Goal: Task Accomplishment & Management: Complete application form

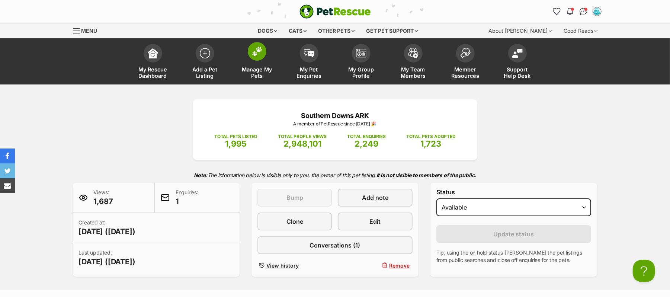
click at [257, 61] on span at bounding box center [257, 51] width 19 height 19
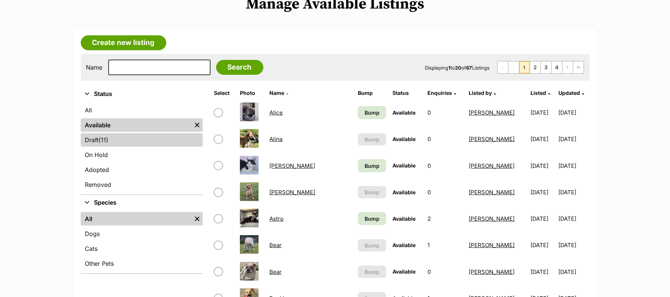
click at [97, 147] on link "Draft (11) Items" at bounding box center [142, 139] width 122 height 13
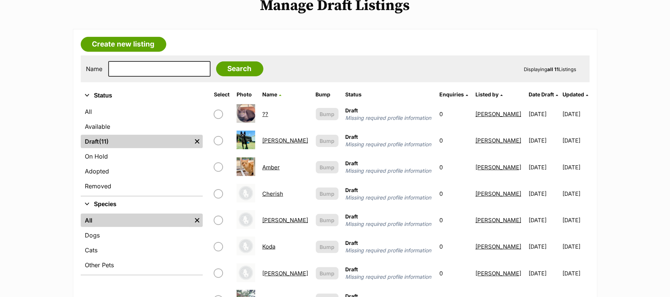
scroll to position [149, 0]
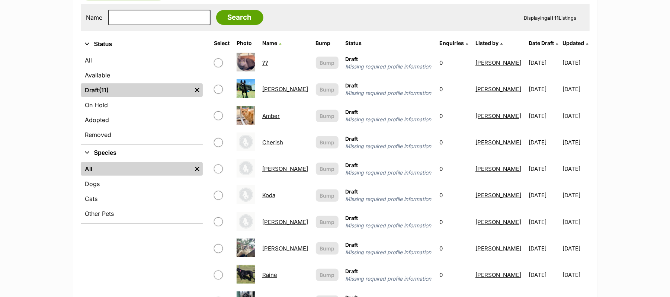
click at [268, 199] on link "Koda" at bounding box center [268, 195] width 13 height 7
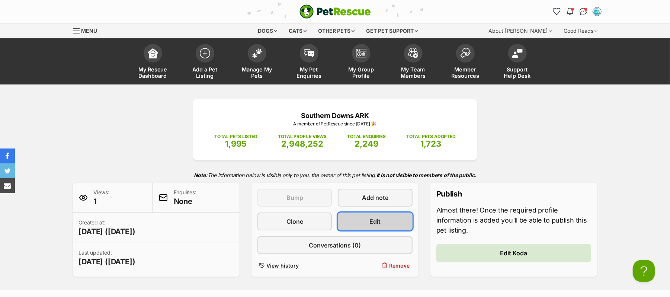
click at [381, 230] on link "Edit" at bounding box center [375, 221] width 74 height 18
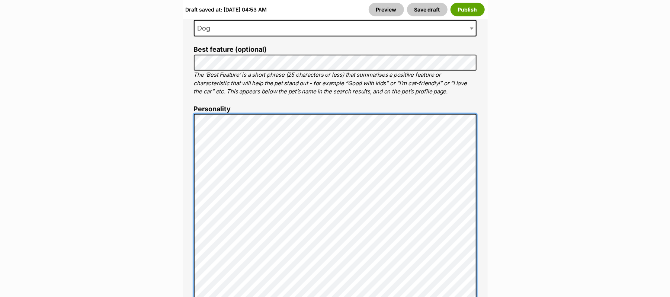
scroll to position [569, 0]
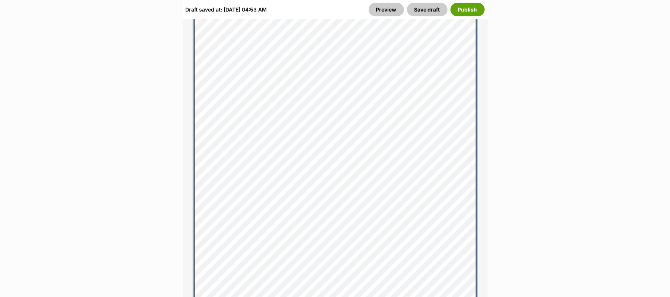
scroll to position [768, 0]
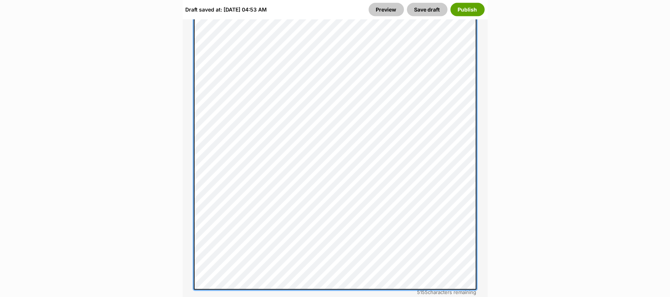
click at [190, 156] on div "About This Pet Name Henlo there, it looks like you might be using the pet name …" at bounding box center [335, 111] width 305 height 883
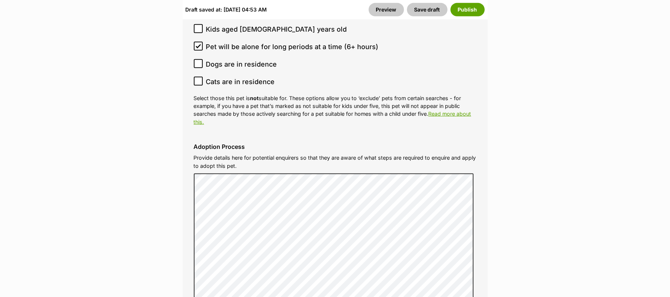
scroll to position [2503, 0]
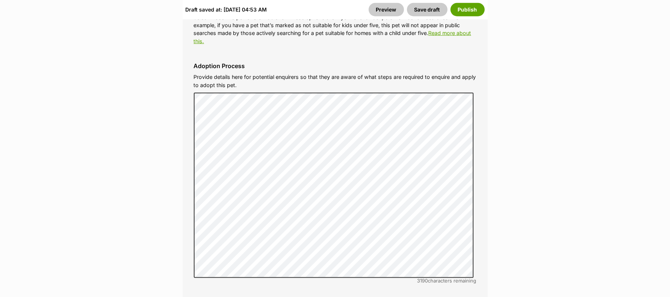
scroll to position [2602, 0]
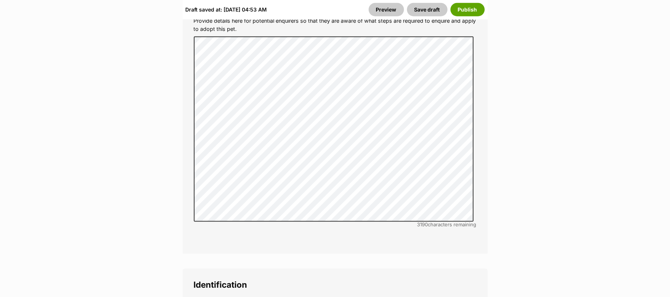
checkbox input "false"
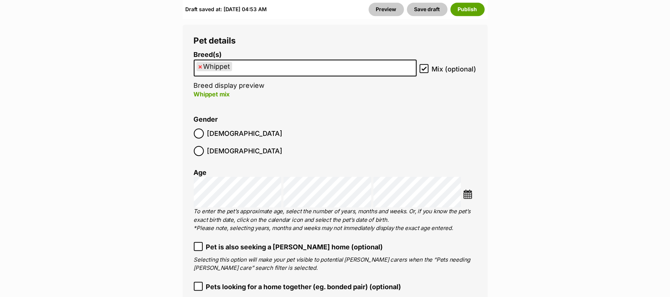
scroll to position [1619, 0]
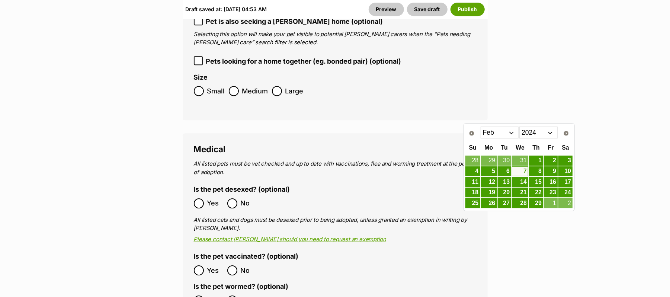
click at [551, 132] on select "2014 2015 2016 2017 2018 2019 2020 2021 2022 2023 2024 2025" at bounding box center [538, 132] width 38 height 12
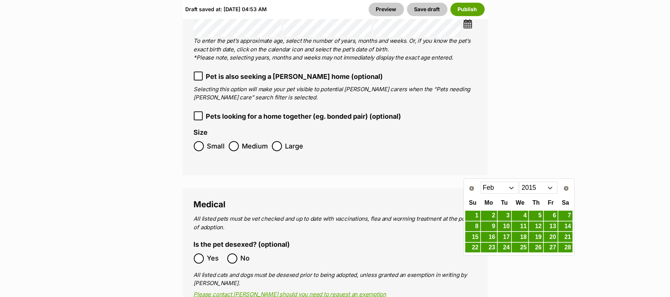
scroll to position [1570, 0]
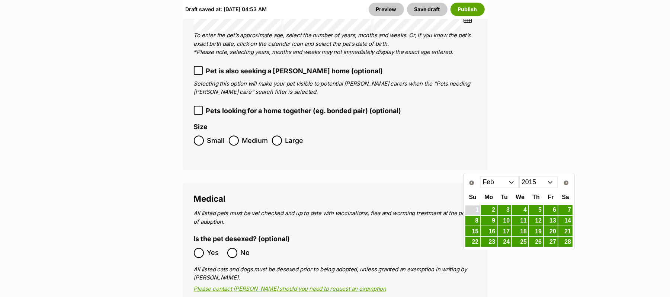
click at [472, 210] on link "1" at bounding box center [472, 209] width 15 height 9
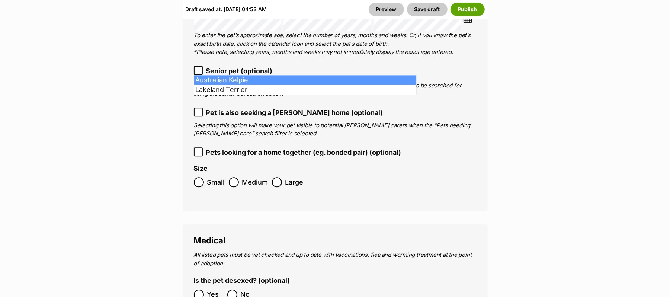
type input "Kel"
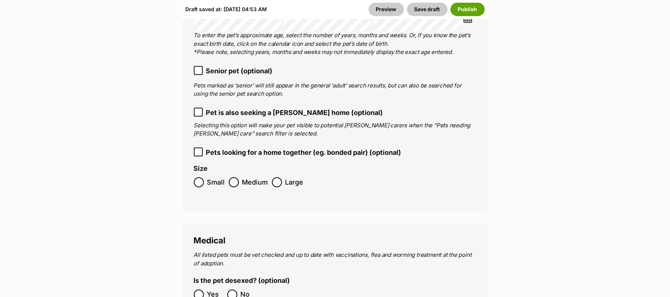
drag, startPoint x: 423, startPoint y: 65, endPoint x: 450, endPoint y: 79, distance: 30.3
checkbox input "false"
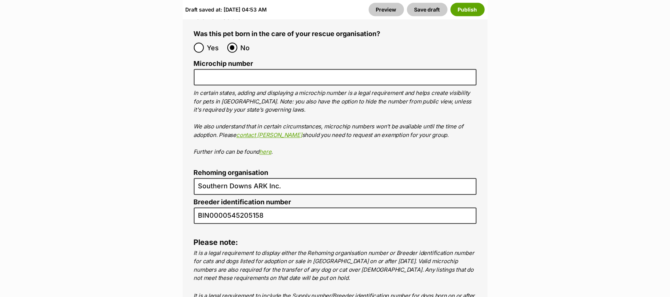
scroll to position [3206, 0]
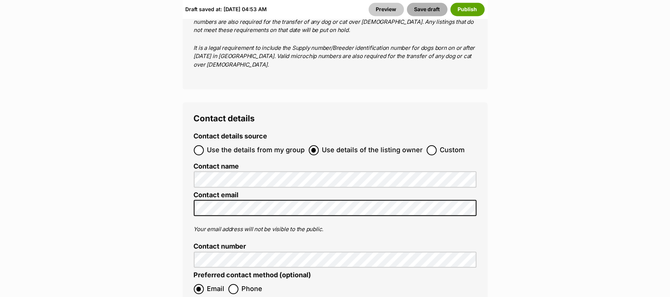
drag, startPoint x: 411, startPoint y: 16, endPoint x: 429, endPoint y: 28, distance: 21.5
click at [411, 16] on button "Save draft" at bounding box center [427, 9] width 41 height 13
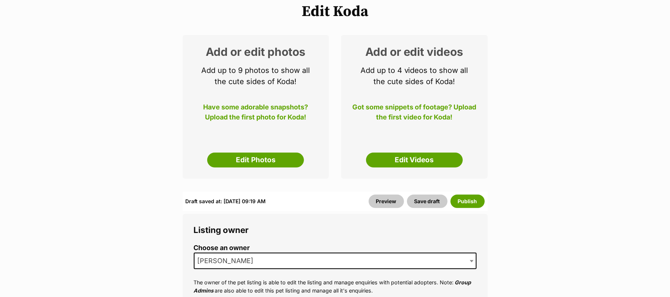
scroll to position [99, 0]
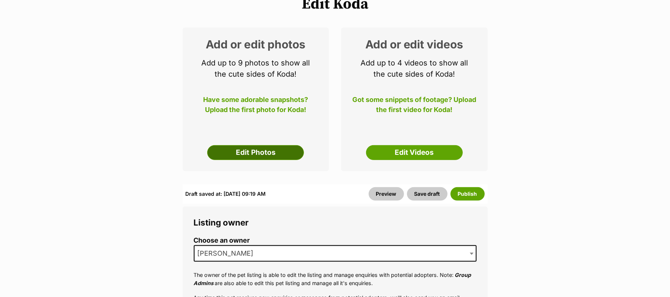
click at [249, 160] on link "Edit Photos" at bounding box center [255, 152] width 97 height 15
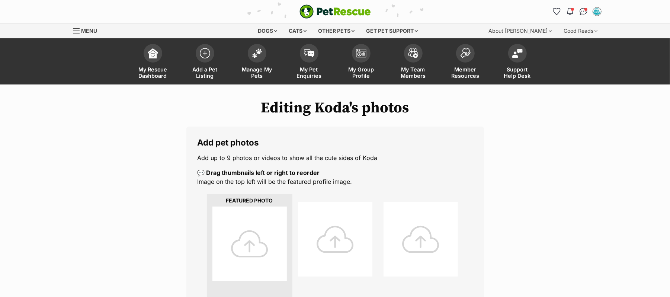
click at [244, 251] on div at bounding box center [249, 243] width 74 height 74
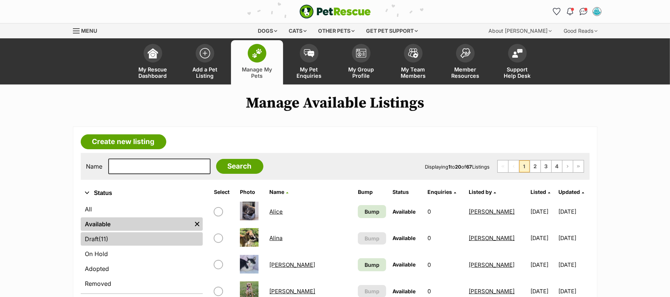
click at [109, 243] on span "(11)" at bounding box center [104, 238] width 10 height 9
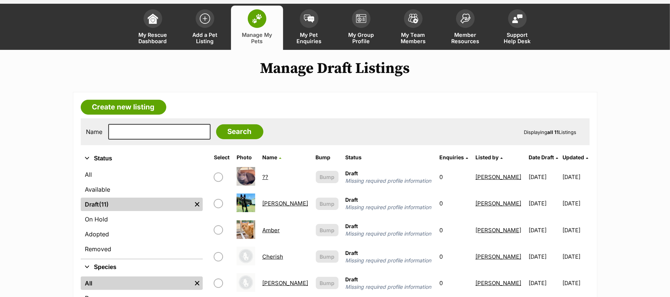
scroll to position [149, 0]
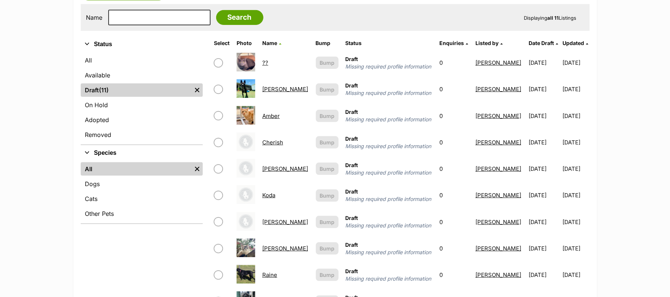
click at [266, 199] on link "Koda" at bounding box center [268, 195] width 13 height 7
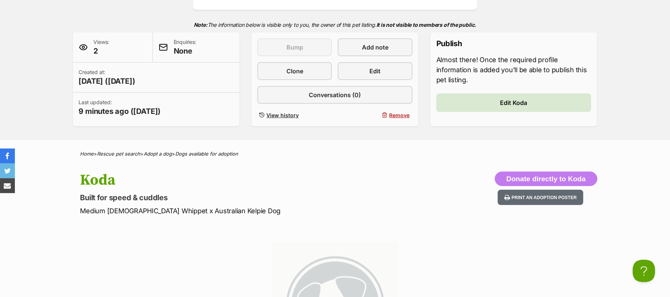
scroll to position [149, 0]
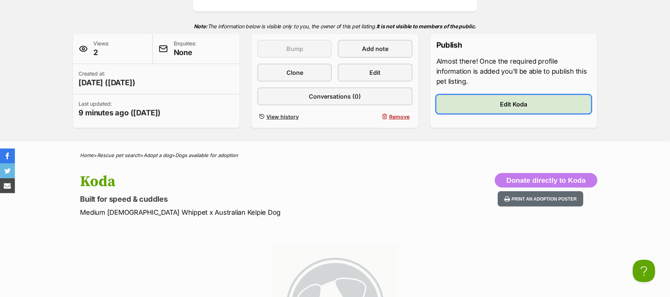
click at [504, 109] on span "Edit Koda" at bounding box center [513, 104] width 27 height 9
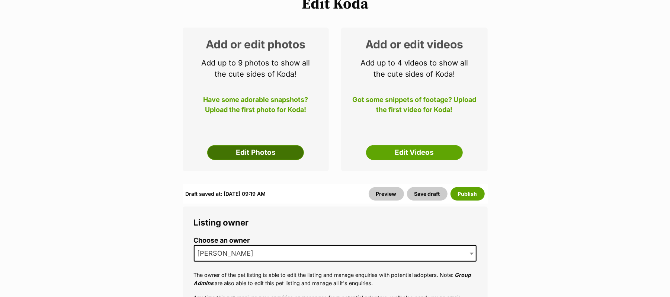
click at [279, 160] on link "Edit Photos" at bounding box center [255, 152] width 97 height 15
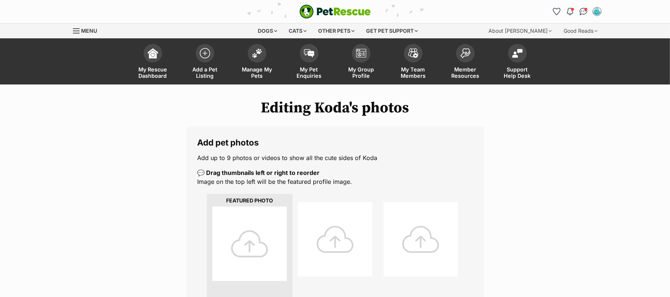
click at [254, 259] on div at bounding box center [249, 243] width 74 height 74
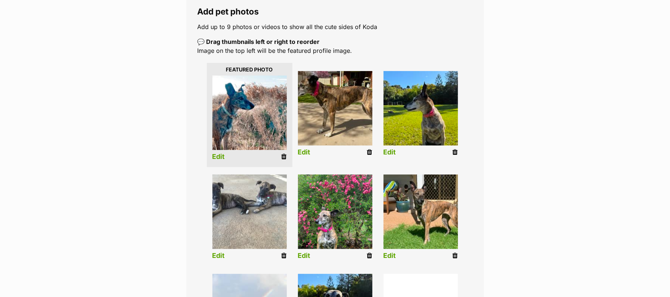
scroll to position [149, 0]
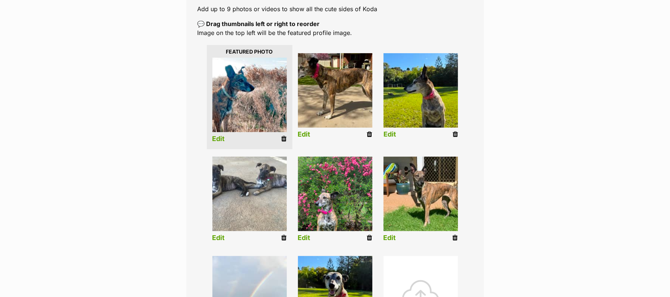
click at [388, 138] on link "Edit" at bounding box center [389, 135] width 13 height 8
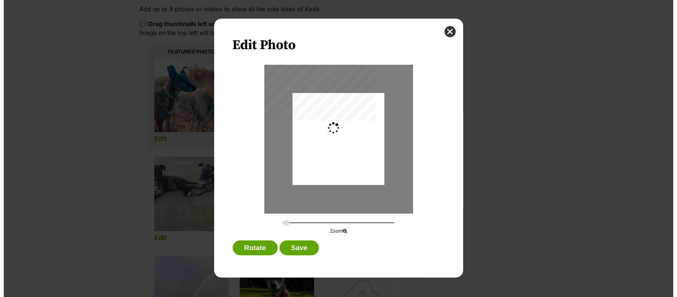
scroll to position [0, 0]
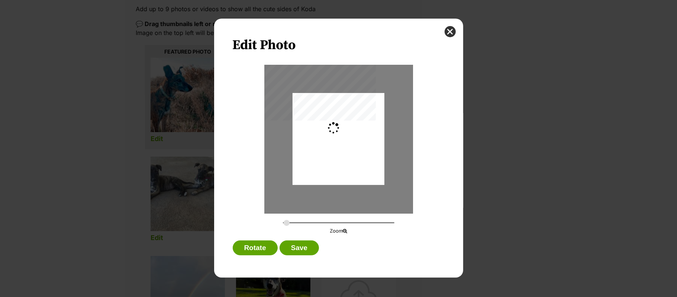
type input "0.2744"
click at [361, 165] on div "Dialog Window - Close (Press escape to close)" at bounding box center [339, 140] width 92 height 122
drag, startPoint x: 448, startPoint y: 31, endPoint x: 448, endPoint y: 36, distance: 4.8
click at [448, 31] on button "close" at bounding box center [450, 31] width 11 height 11
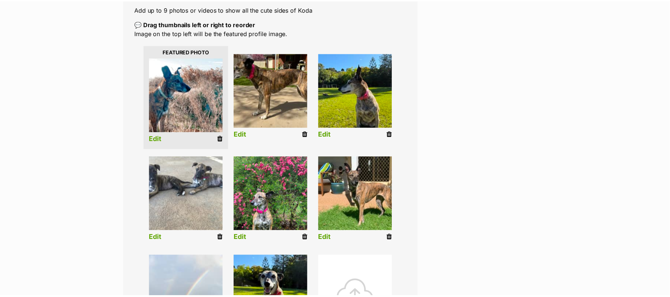
scroll to position [149, 0]
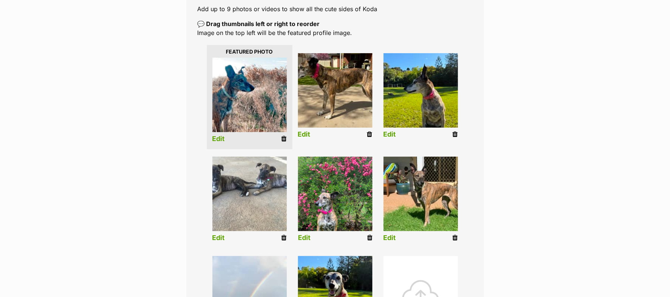
click at [305, 242] on link "Edit" at bounding box center [304, 238] width 13 height 8
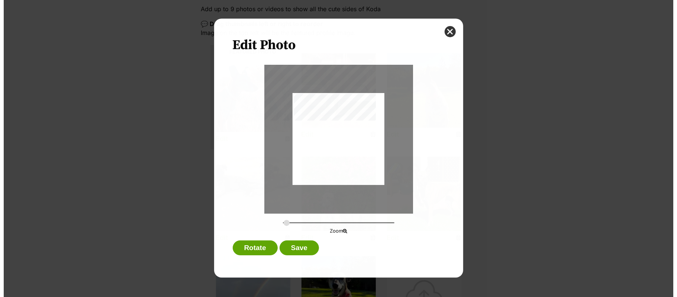
scroll to position [0, 0]
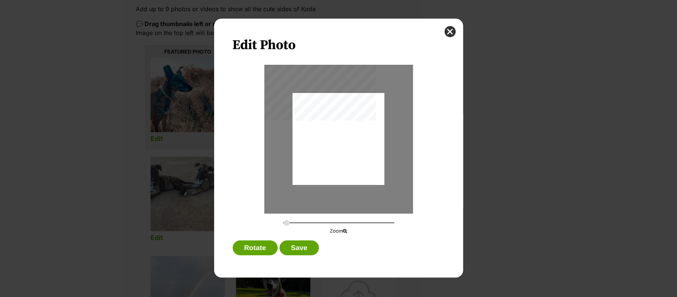
type input "0.2744"
drag, startPoint x: 335, startPoint y: 160, endPoint x: 340, endPoint y: 144, distance: 17.0
click at [340, 144] on div "Dialog Window - Close (Press escape to close)" at bounding box center [339, 123] width 92 height 122
click at [308, 247] on button "Save" at bounding box center [299, 247] width 39 height 15
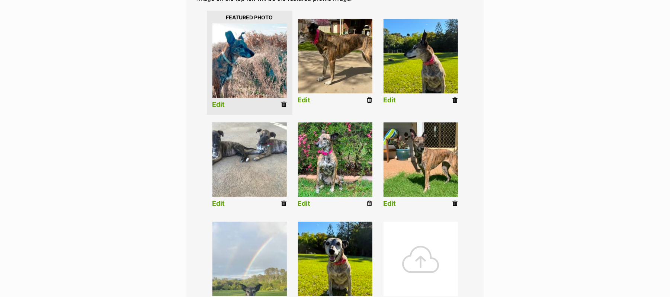
scroll to position [198, 0]
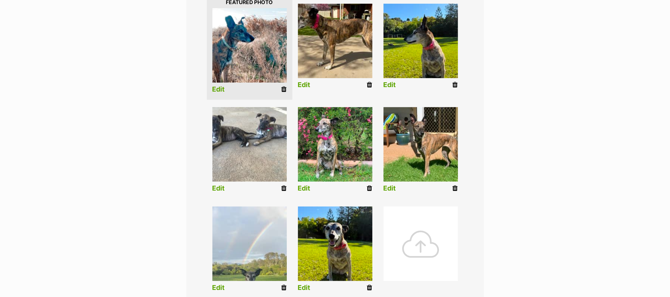
click at [389, 192] on link "Edit" at bounding box center [389, 188] width 13 height 8
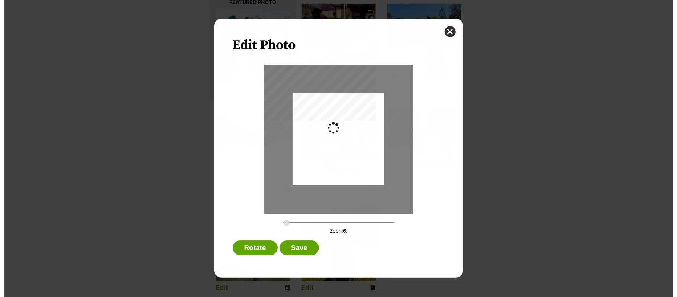
scroll to position [0, 0]
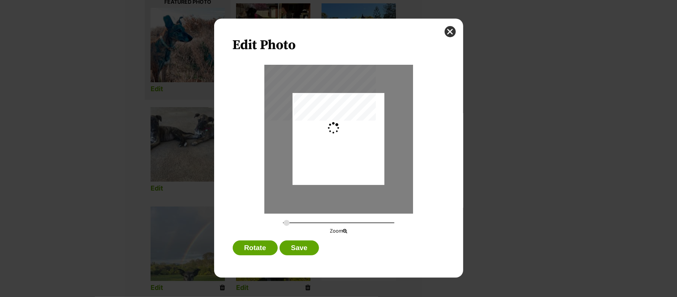
type input "0.3659"
click at [364, 158] on div "Dialog Window - Close (Press escape to close)" at bounding box center [336, 139] width 122 height 92
click at [305, 248] on button "Save" at bounding box center [299, 247] width 39 height 15
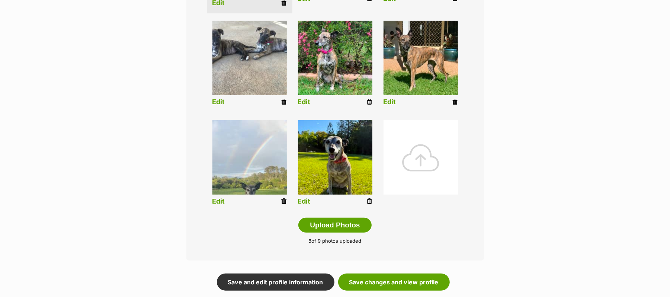
scroll to position [298, 0]
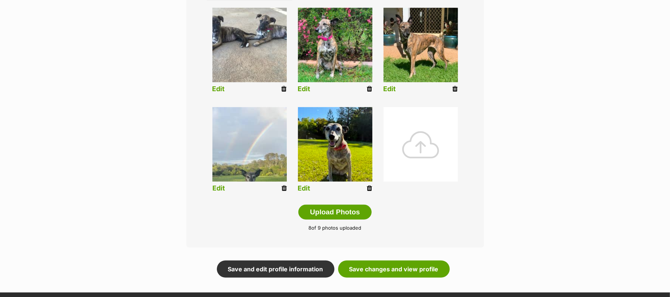
click at [215, 192] on link "Edit" at bounding box center [218, 188] width 13 height 8
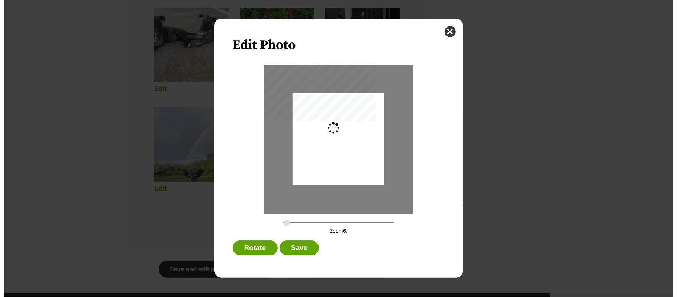
scroll to position [0, 0]
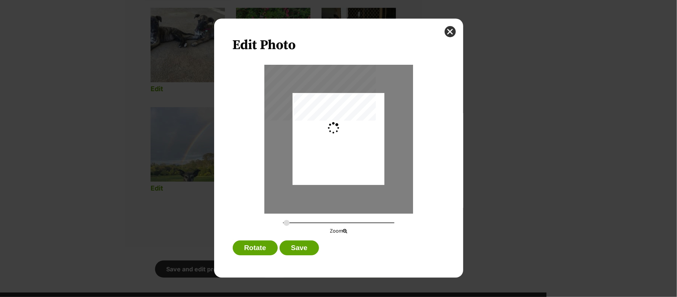
type input "0.2744"
drag, startPoint x: 354, startPoint y: 173, endPoint x: 361, endPoint y: 157, distance: 17.5
click at [361, 157] on div "Dialog Window - Close (Press escape to close)" at bounding box center [339, 122] width 92 height 163
click at [451, 31] on button "close" at bounding box center [450, 31] width 11 height 11
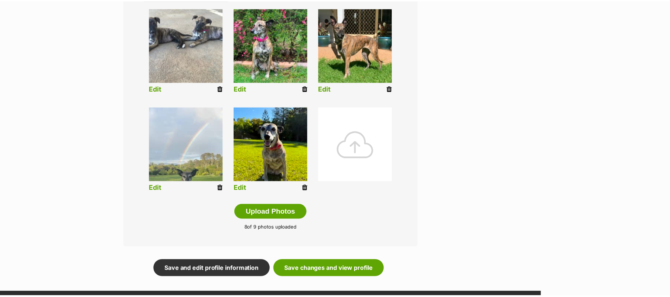
scroll to position [298, 0]
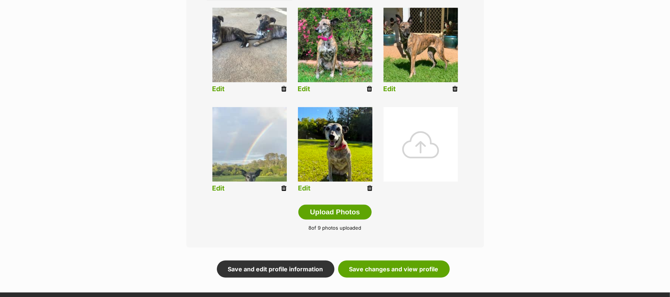
click at [307, 192] on link "Edit" at bounding box center [304, 188] width 13 height 8
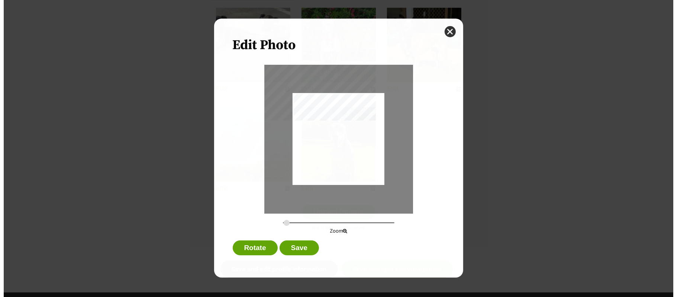
scroll to position [0, 0]
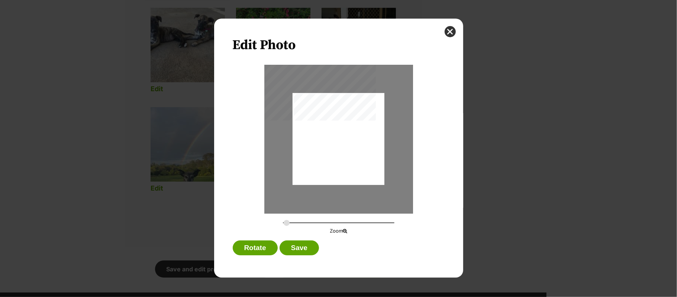
type input "0.2744"
click at [350, 150] on div "Dialog Window - Close (Press escape to close)" at bounding box center [339, 141] width 92 height 122
click at [303, 250] on button "Save" at bounding box center [299, 247] width 39 height 15
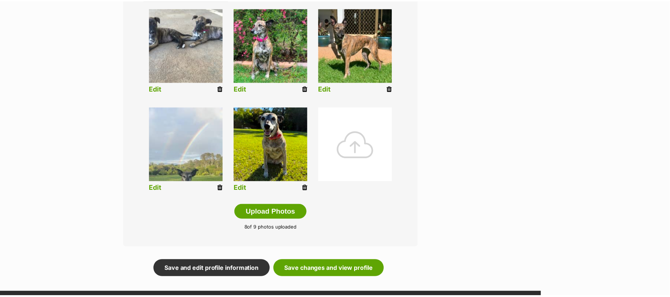
scroll to position [298, 0]
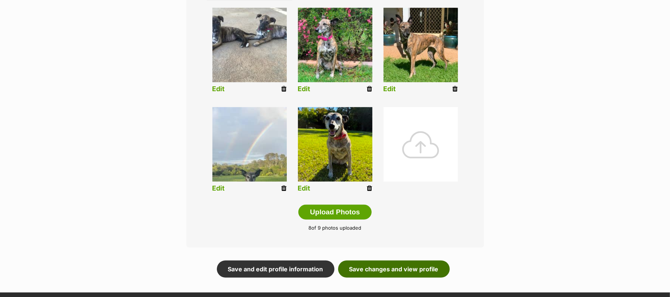
click at [396, 277] on link "Save changes and view profile" at bounding box center [394, 268] width 112 height 17
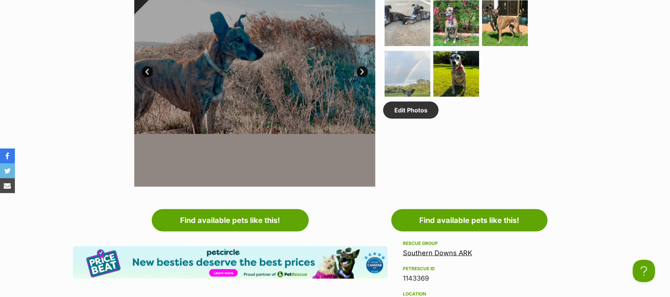
click at [361, 77] on link "Next" at bounding box center [362, 71] width 11 height 11
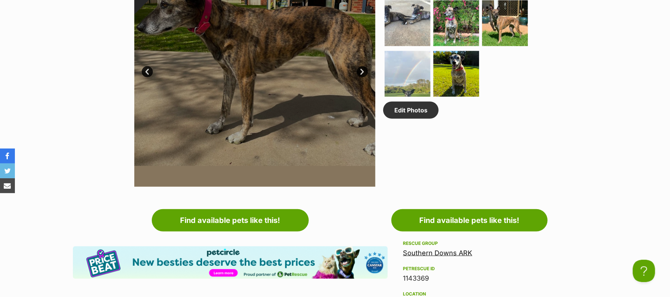
click at [361, 77] on link "Next" at bounding box center [362, 71] width 11 height 11
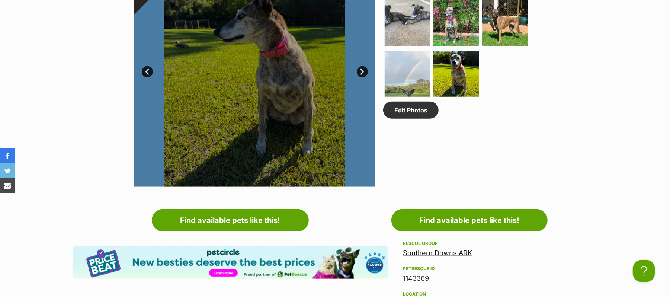
click at [361, 77] on link "Next" at bounding box center [362, 71] width 11 height 11
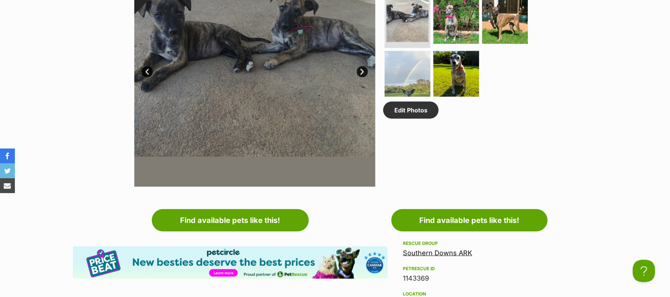
click at [361, 77] on link "Next" at bounding box center [362, 71] width 11 height 11
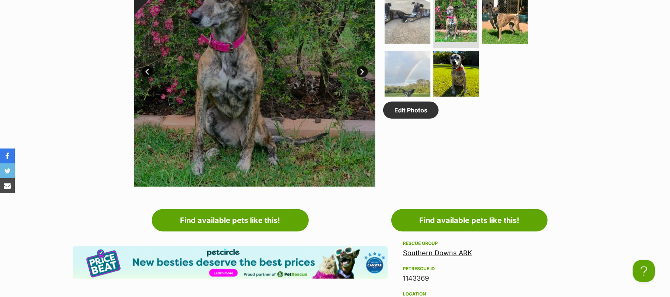
click at [361, 77] on link "Next" at bounding box center [362, 71] width 11 height 11
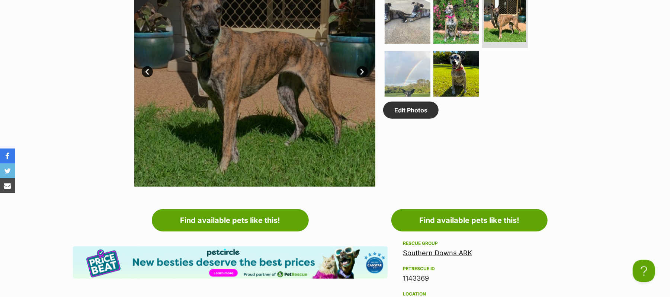
click at [361, 77] on link "Next" at bounding box center [362, 71] width 11 height 11
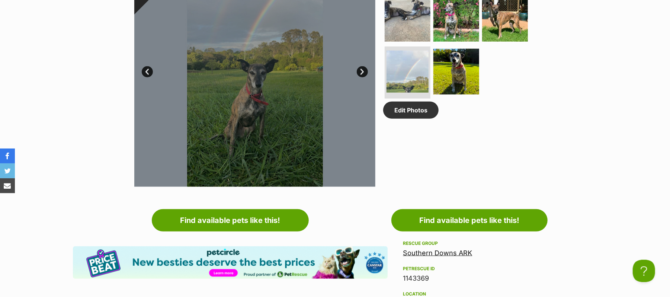
click at [361, 77] on link "Next" at bounding box center [362, 71] width 11 height 11
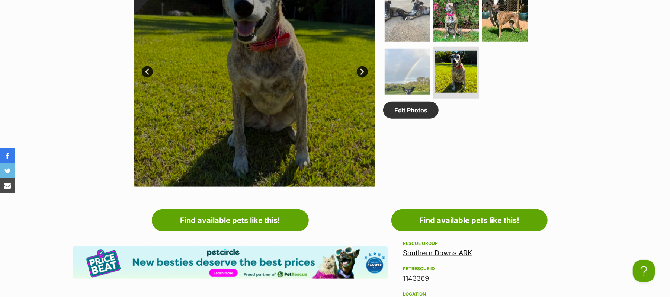
click at [361, 77] on link "Next" at bounding box center [362, 71] width 11 height 11
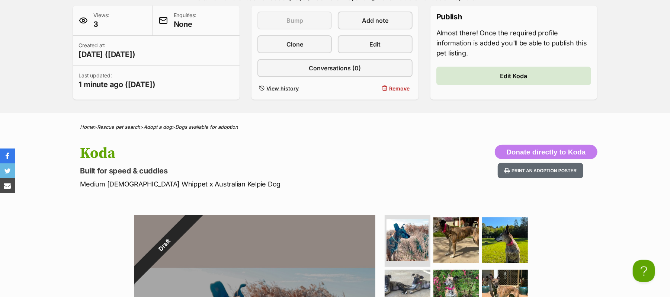
scroll to position [149, 0]
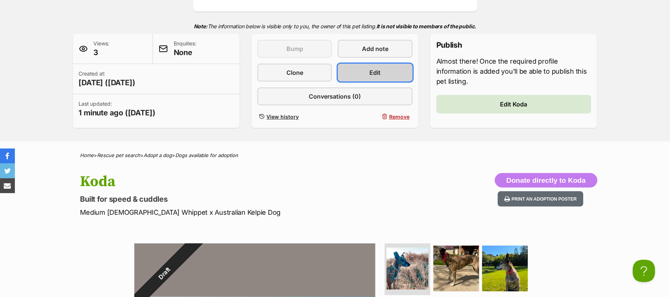
click at [380, 77] on span "Edit" at bounding box center [375, 72] width 11 height 9
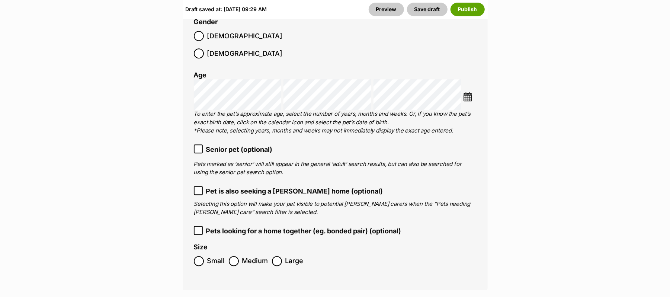
scroll to position [1537, 0]
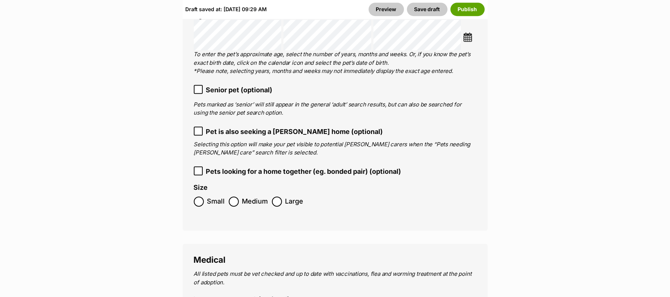
click at [469, 42] on img at bounding box center [467, 36] width 9 height 9
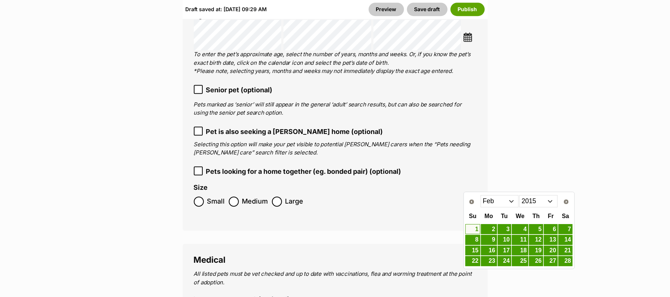
click at [511, 201] on select "Jan Feb Mar Apr May Jun Jul Aug Sep Oct Nov Dec" at bounding box center [499, 201] width 38 height 12
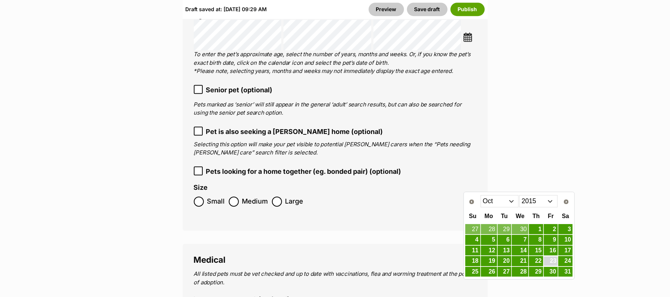
click at [554, 260] on link "23" at bounding box center [551, 260] width 14 height 9
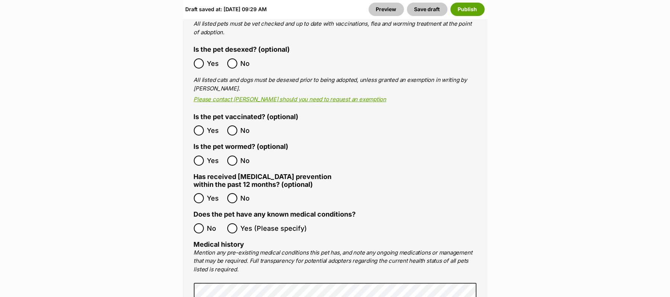
scroll to position [1735, 0]
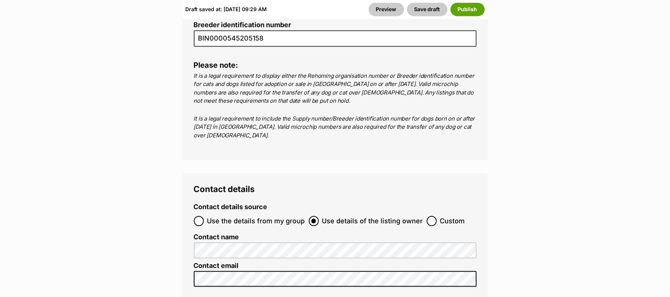
scroll to position [3173, 0]
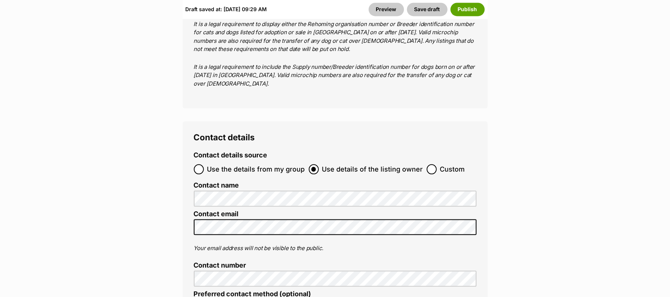
type input "9001640012115421"
click at [462, 13] on button "Publish" at bounding box center [467, 9] width 34 height 13
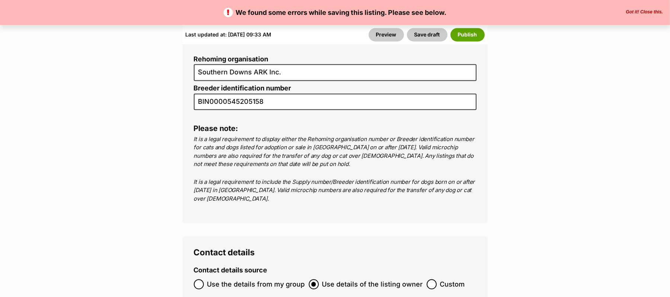
scroll to position [3124, 0]
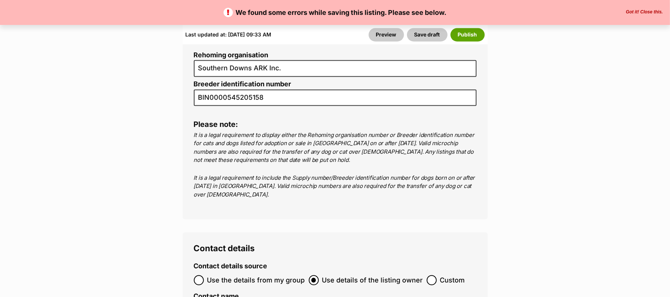
type input "900164001215421"
click at [453, 38] on button "Publish" at bounding box center [467, 34] width 34 height 13
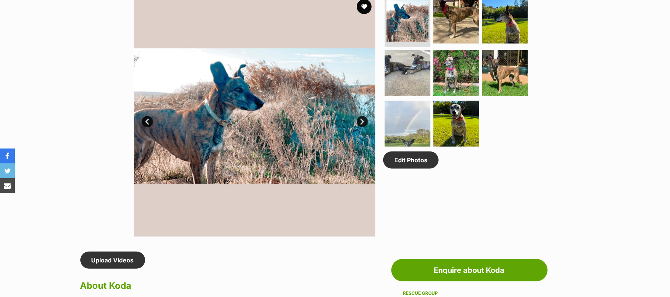
click at [361, 127] on link "Next" at bounding box center [362, 121] width 11 height 11
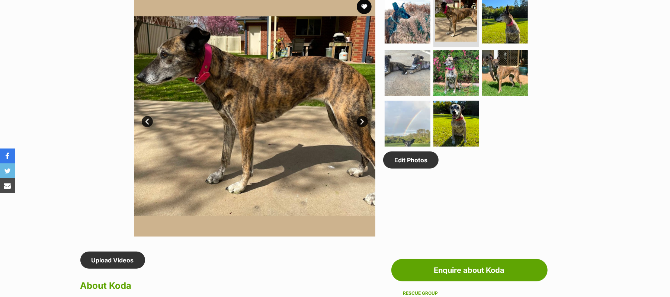
click at [361, 127] on link "Next" at bounding box center [362, 121] width 11 height 11
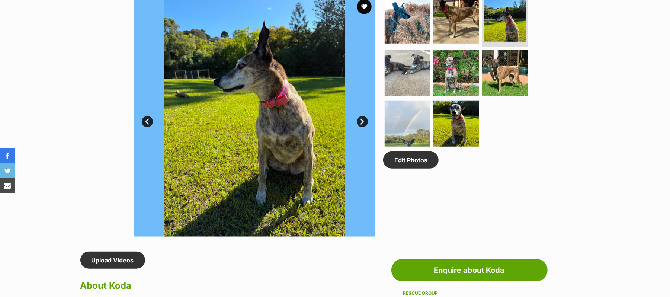
click at [361, 127] on link "Next" at bounding box center [362, 121] width 11 height 11
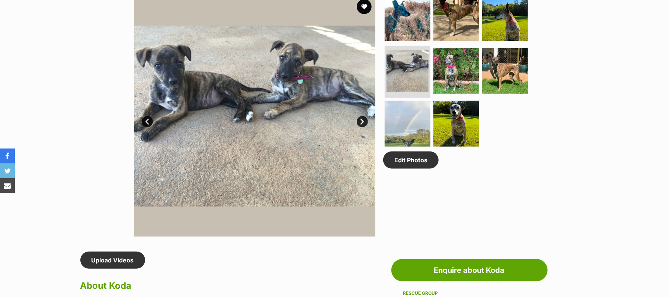
click at [361, 127] on link "Next" at bounding box center [362, 121] width 11 height 11
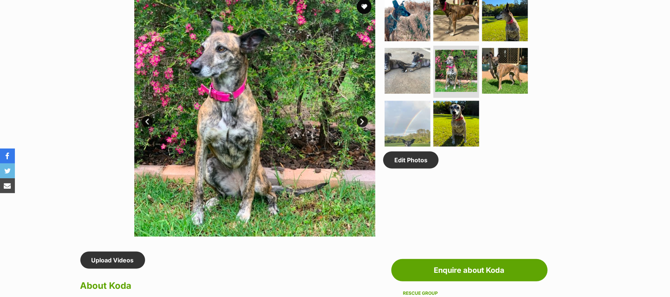
click at [361, 127] on link "Next" at bounding box center [362, 121] width 11 height 11
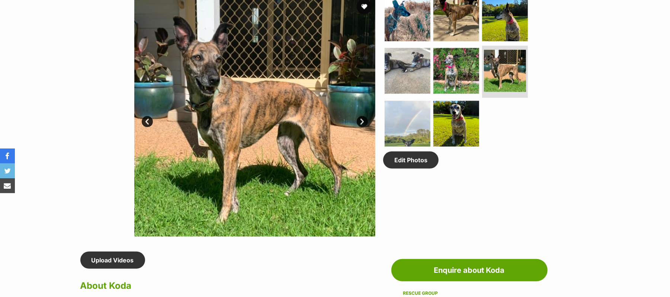
click at [361, 127] on link "Next" at bounding box center [362, 121] width 11 height 11
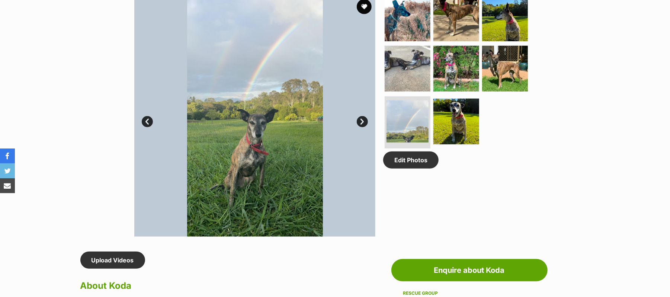
click at [361, 127] on link "Next" at bounding box center [362, 121] width 11 height 11
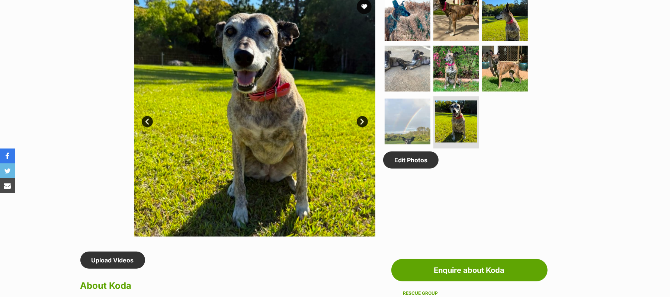
click at [361, 127] on link "Next" at bounding box center [362, 121] width 11 height 11
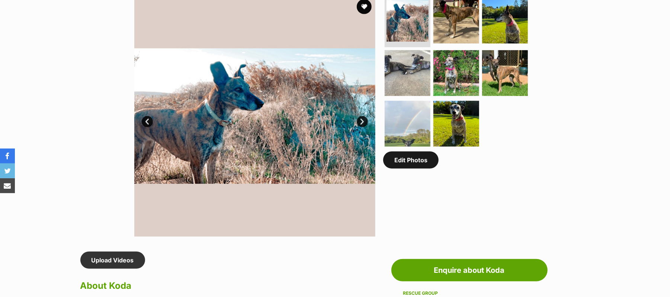
drag, startPoint x: 409, startPoint y: 225, endPoint x: 441, endPoint y: 228, distance: 31.8
click at [409, 168] on link "Edit Photos" at bounding box center [410, 159] width 55 height 17
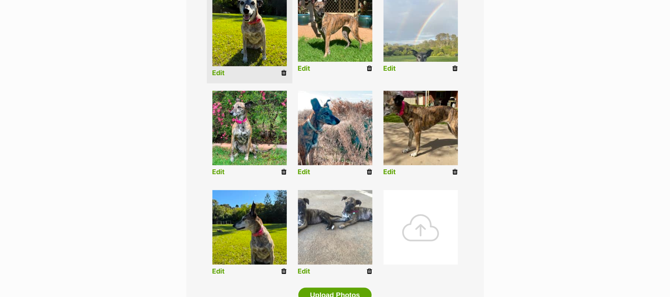
scroll to position [396, 0]
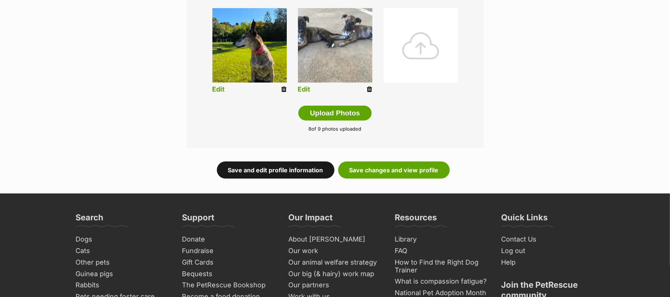
click at [298, 179] on link "Save and edit profile information" at bounding box center [276, 169] width 118 height 17
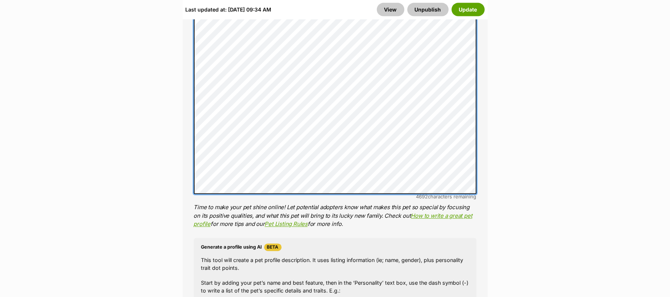
scroll to position [991, 0]
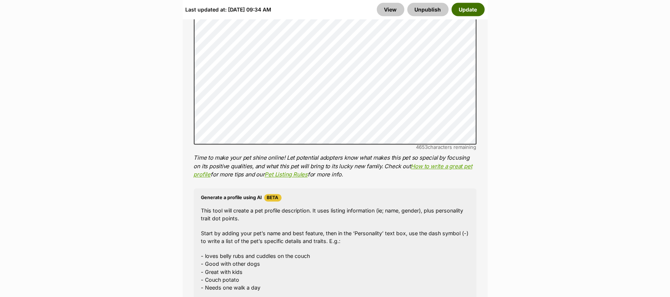
click at [463, 11] on button "Update" at bounding box center [467, 9] width 33 height 13
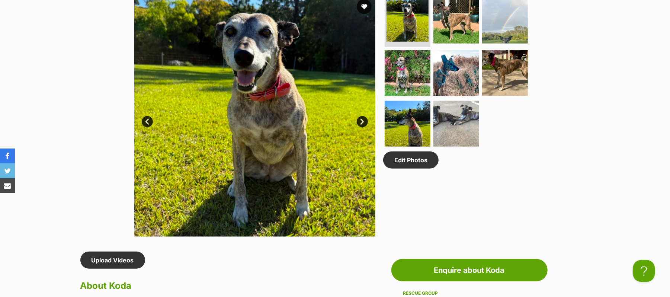
click at [361, 127] on link "Next" at bounding box center [362, 121] width 11 height 11
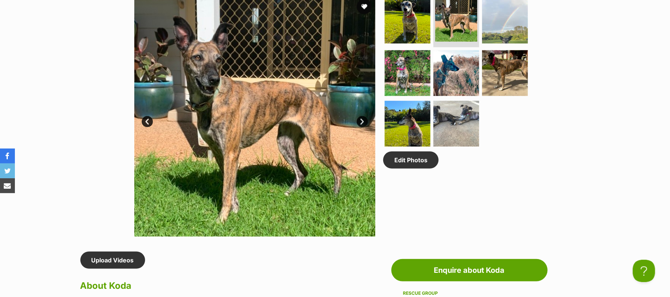
click at [361, 127] on link "Next" at bounding box center [362, 121] width 11 height 11
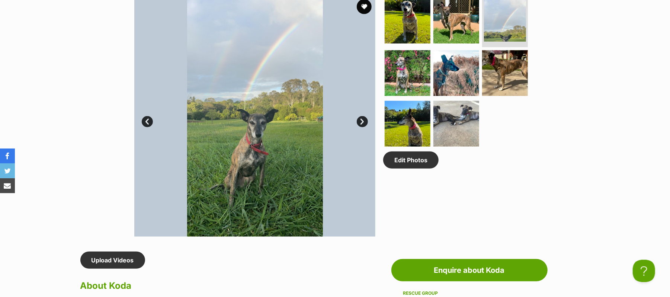
click at [361, 127] on link "Next" at bounding box center [362, 121] width 11 height 11
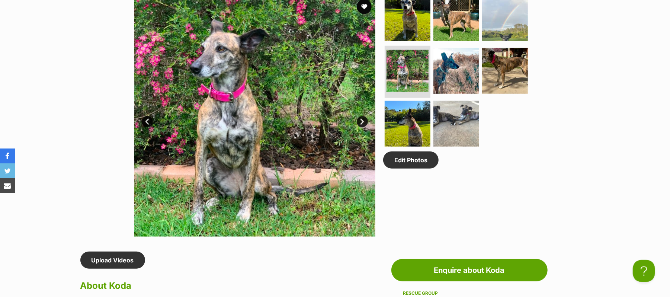
click at [361, 127] on link "Next" at bounding box center [362, 121] width 11 height 11
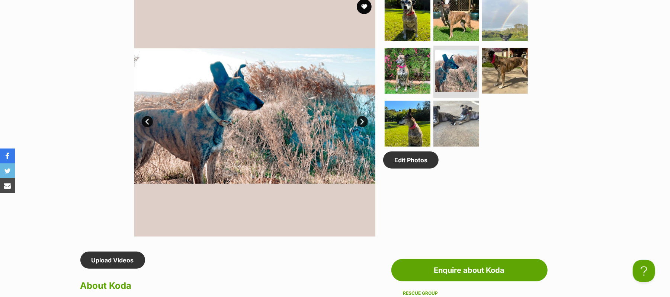
click at [361, 127] on link "Next" at bounding box center [362, 121] width 11 height 11
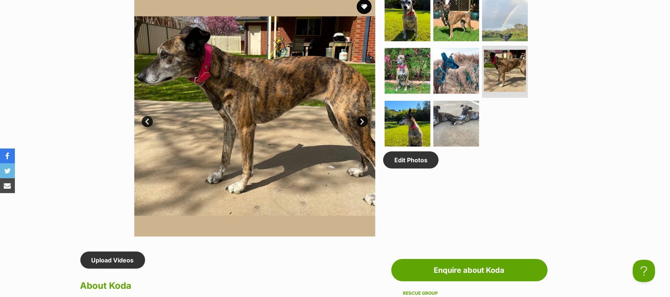
click at [361, 127] on link "Next" at bounding box center [362, 121] width 11 height 11
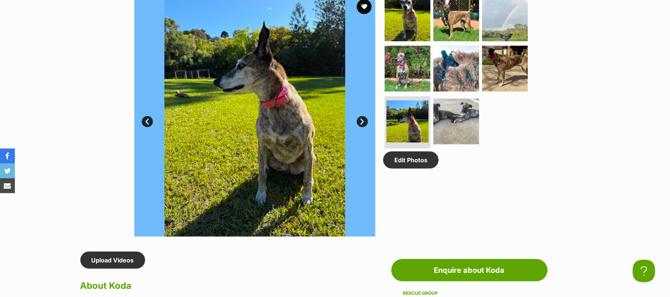
click at [361, 127] on link "Next" at bounding box center [362, 121] width 11 height 11
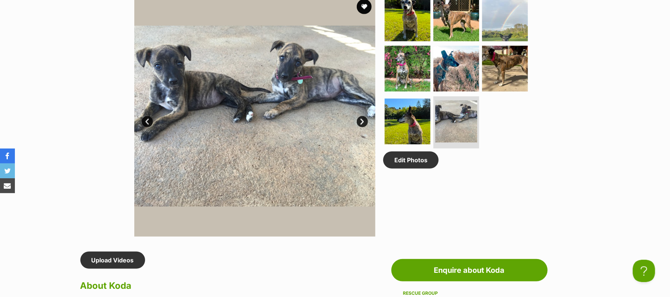
click at [361, 127] on link "Next" at bounding box center [362, 121] width 11 height 11
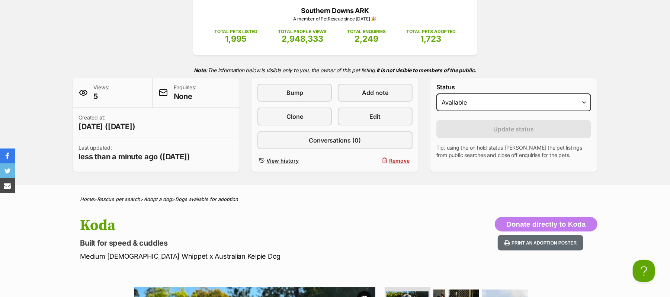
scroll to position [99, 0]
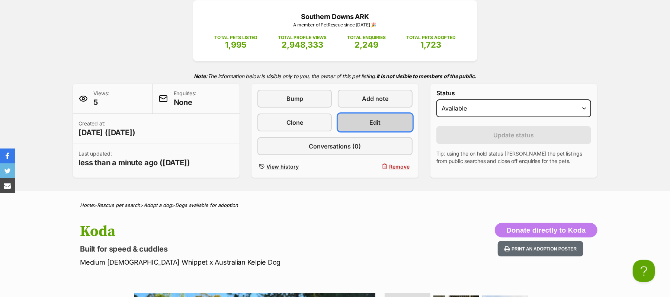
click at [364, 131] on link "Edit" at bounding box center [375, 122] width 74 height 18
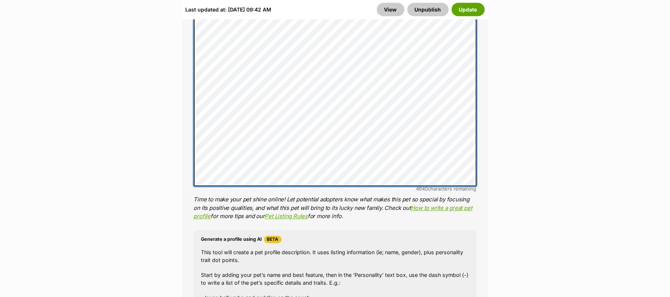
scroll to position [991, 0]
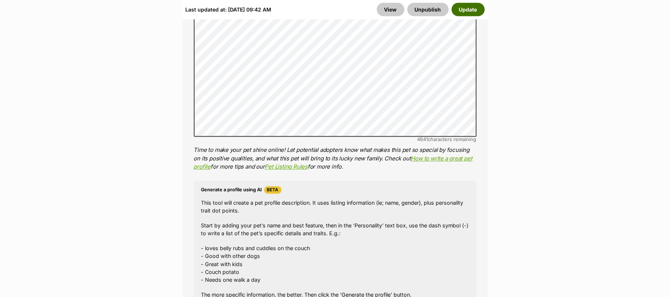
click at [458, 12] on button "Update" at bounding box center [467, 9] width 33 height 13
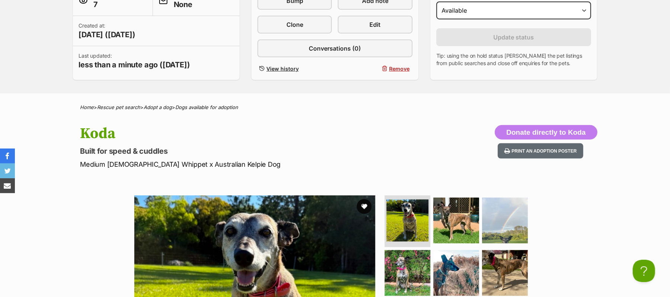
scroll to position [99, 0]
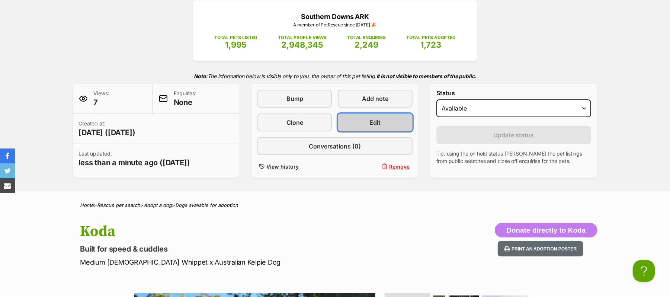
click at [373, 127] on span "Edit" at bounding box center [375, 122] width 11 height 9
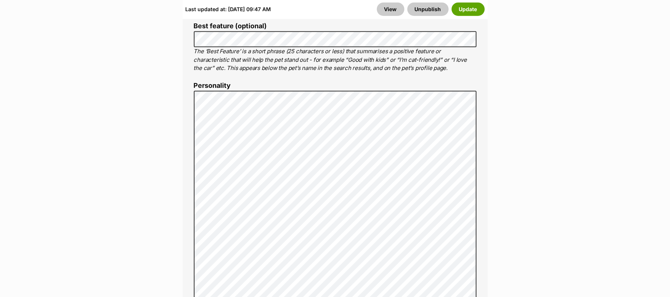
scroll to position [545, 0]
click at [471, 13] on button "Update" at bounding box center [467, 9] width 33 height 13
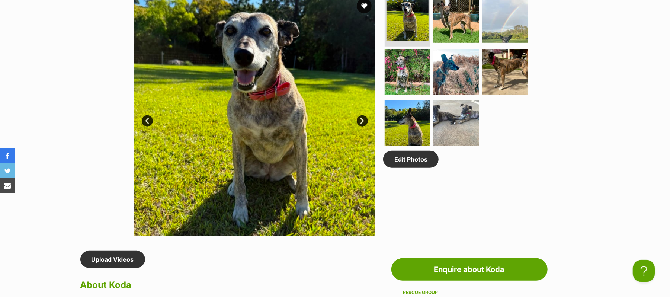
scroll to position [396, 0]
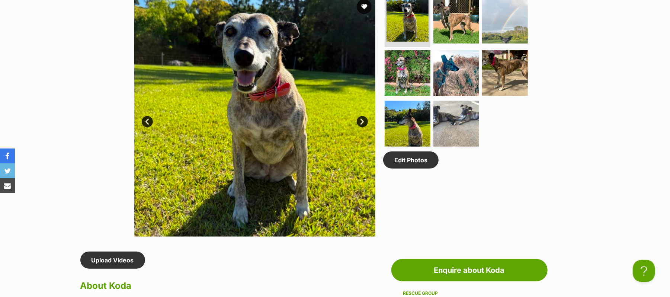
click at [362, 127] on link "Next" at bounding box center [362, 121] width 11 height 11
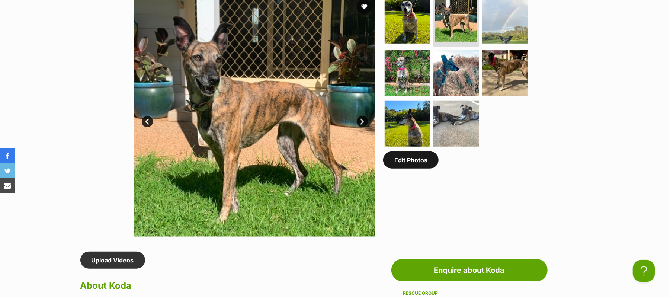
click at [422, 168] on link "Edit Photos" at bounding box center [410, 159] width 55 height 17
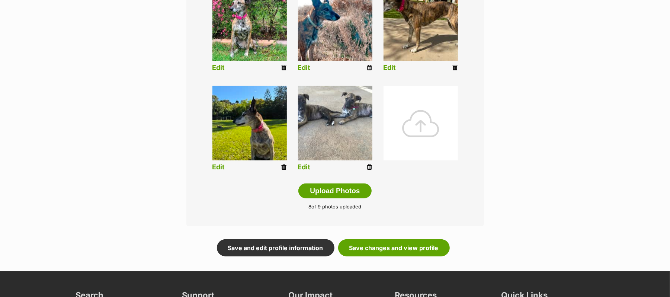
scroll to position [347, 0]
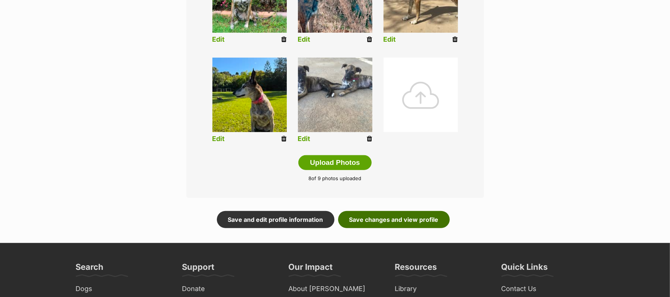
click at [378, 228] on link "Save changes and view profile" at bounding box center [394, 219] width 112 height 17
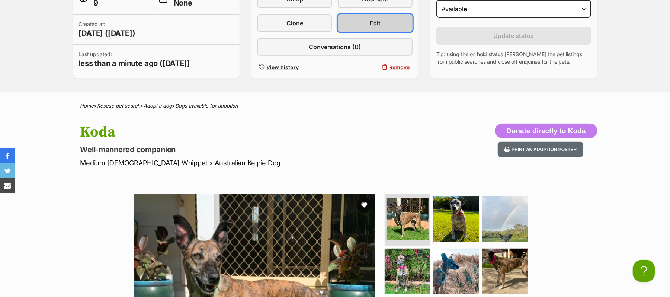
drag, startPoint x: 378, startPoint y: 48, endPoint x: 380, endPoint y: 54, distance: 6.4
click at [378, 28] on span "Edit" at bounding box center [375, 23] width 11 height 9
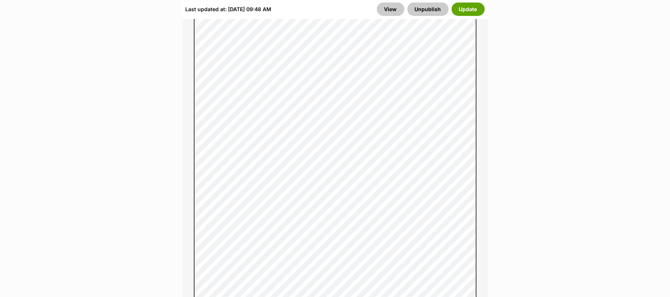
scroll to position [694, 0]
click at [469, 9] on button "Update" at bounding box center [467, 9] width 33 height 13
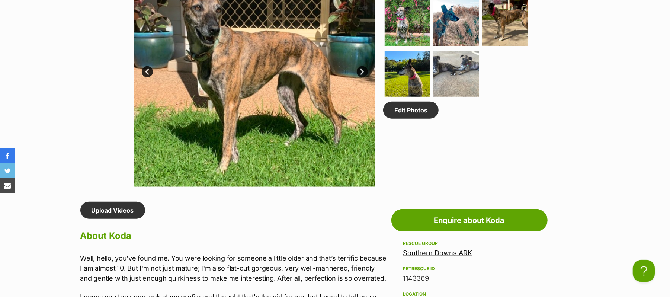
scroll to position [396, 0]
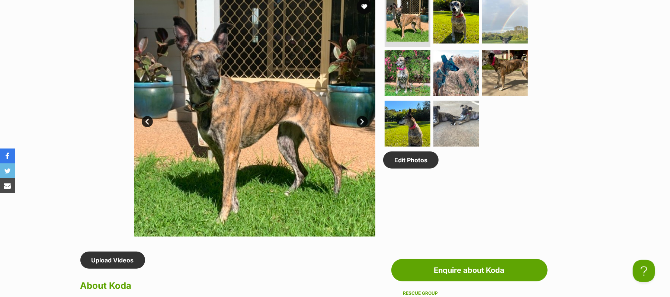
click at [361, 127] on link "Next" at bounding box center [362, 121] width 11 height 11
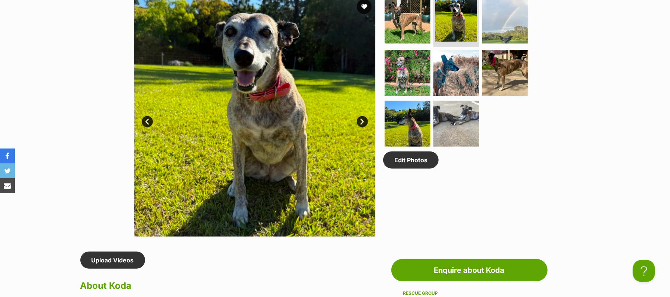
click at [361, 127] on link "Next" at bounding box center [362, 121] width 11 height 11
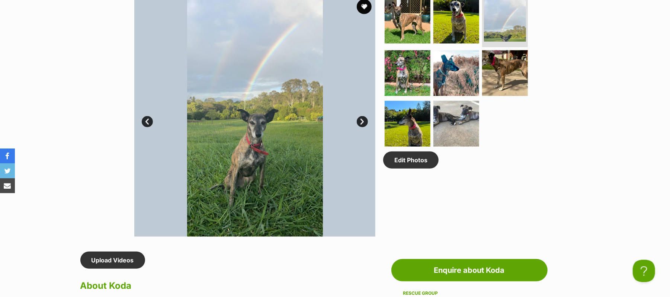
click at [361, 127] on link "Next" at bounding box center [362, 121] width 11 height 11
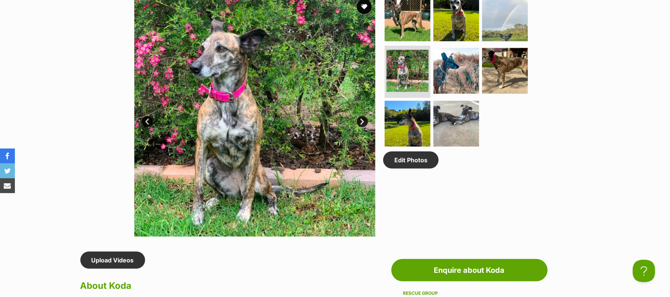
click at [361, 127] on link "Next" at bounding box center [362, 121] width 11 height 11
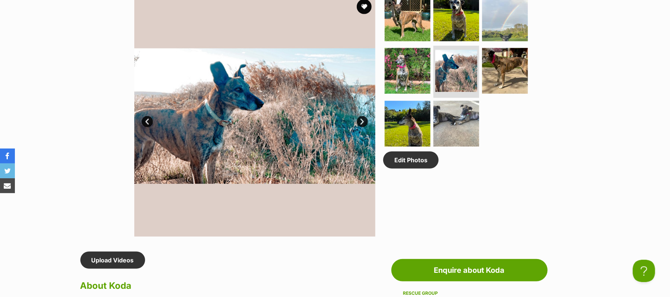
click at [361, 127] on link "Next" at bounding box center [362, 121] width 11 height 11
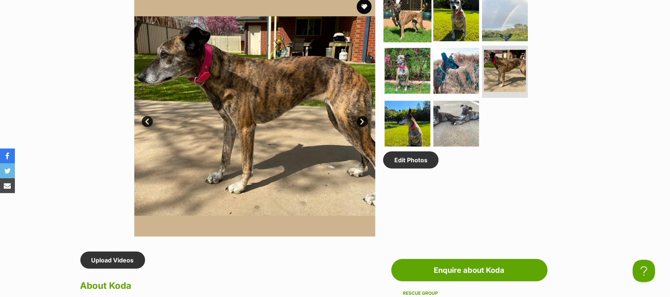
click at [411, 42] on img at bounding box center [407, 18] width 48 height 48
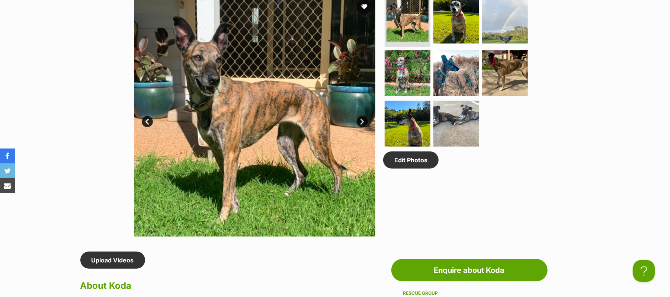
click at [361, 127] on link "Next" at bounding box center [362, 121] width 11 height 11
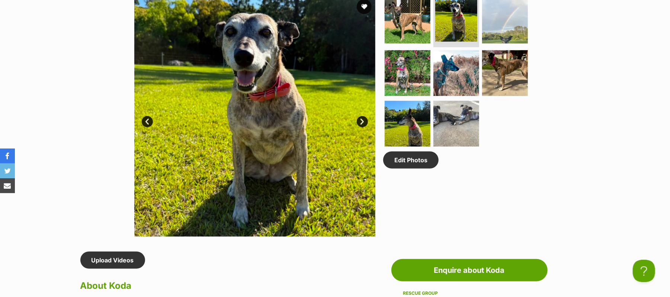
click at [361, 127] on link "Next" at bounding box center [362, 121] width 11 height 11
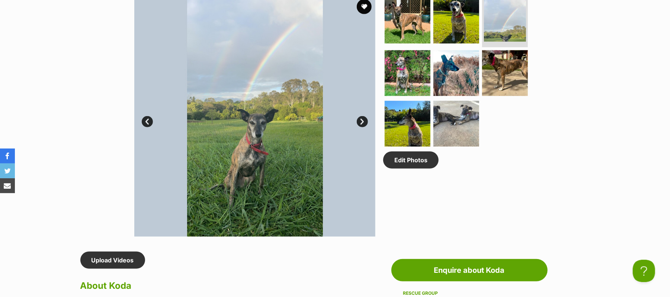
click at [361, 127] on link "Next" at bounding box center [362, 121] width 11 height 11
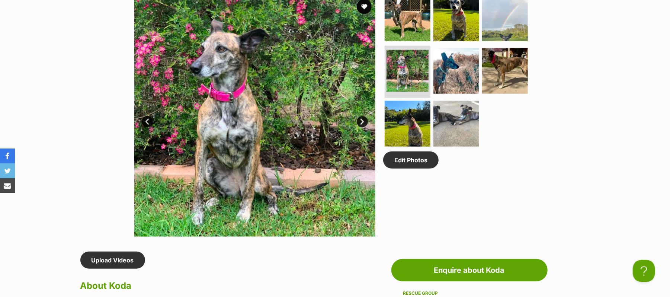
click at [361, 127] on link "Next" at bounding box center [362, 121] width 11 height 11
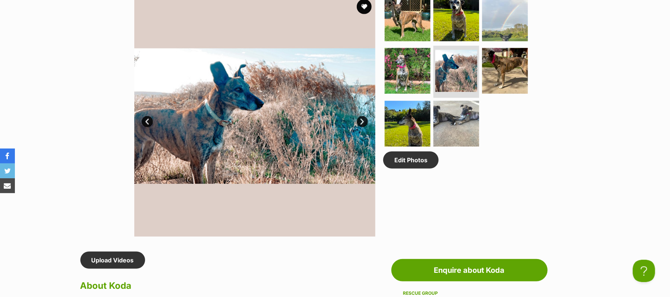
click at [361, 127] on link "Next" at bounding box center [362, 121] width 11 height 11
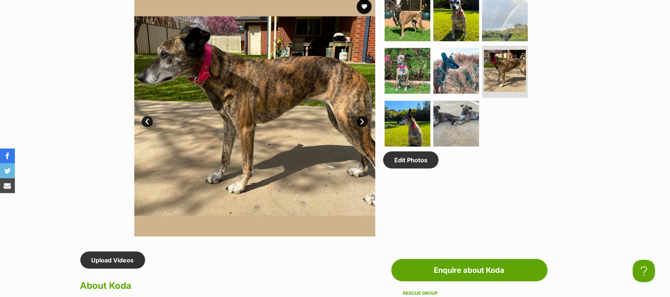
click at [361, 127] on link "Next" at bounding box center [362, 121] width 11 height 11
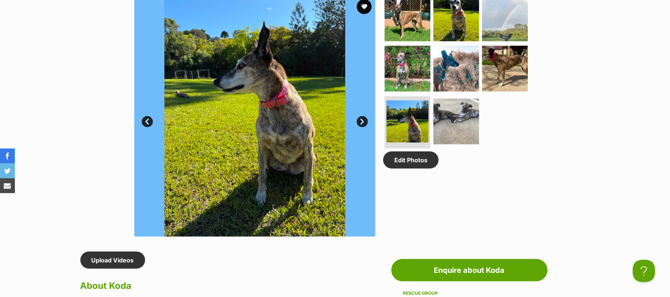
click at [361, 127] on link "Next" at bounding box center [362, 121] width 11 height 11
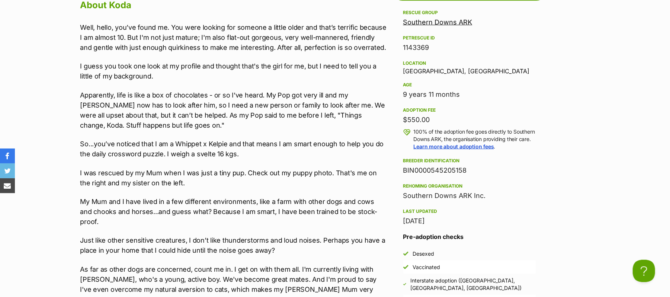
scroll to position [694, 0]
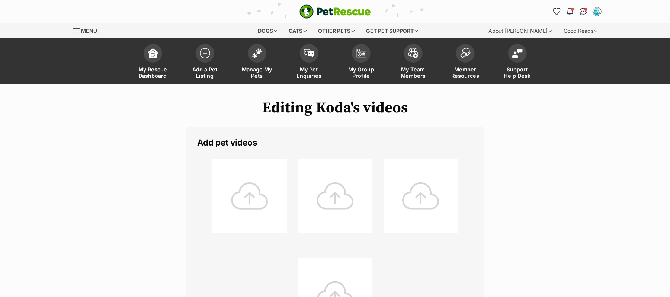
click at [247, 207] on div at bounding box center [249, 195] width 74 height 74
click at [250, 209] on div at bounding box center [249, 195] width 74 height 74
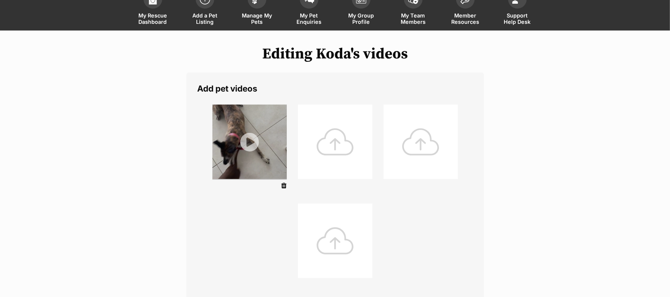
scroll to position [149, 0]
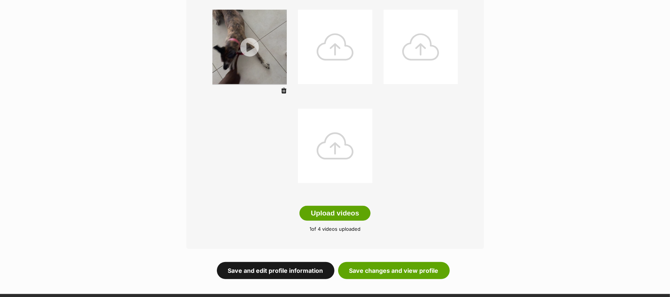
click at [271, 279] on link "Save and edit profile information" at bounding box center [276, 270] width 118 height 17
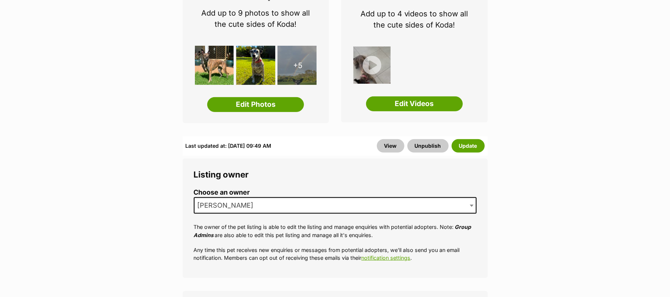
click at [374, 84] on img at bounding box center [371, 64] width 37 height 37
click at [372, 84] on img at bounding box center [371, 64] width 37 height 37
drag, startPoint x: 460, startPoint y: 190, endPoint x: 493, endPoint y: 184, distance: 32.9
click at [460, 152] on button "Update" at bounding box center [467, 145] width 33 height 13
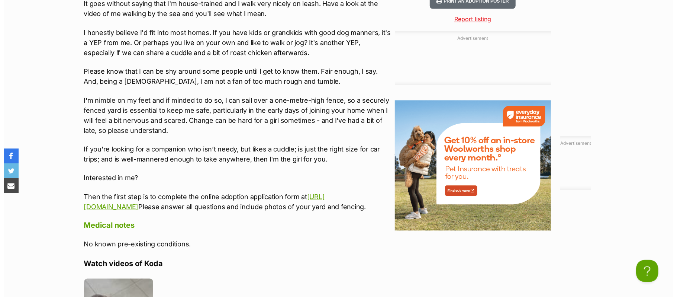
scroll to position [1140, 0]
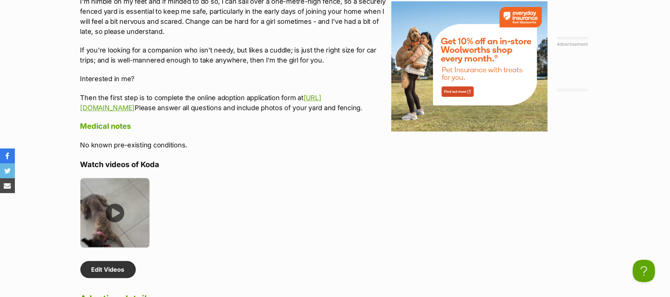
click at [115, 243] on img at bounding box center [115, 213] width 70 height 70
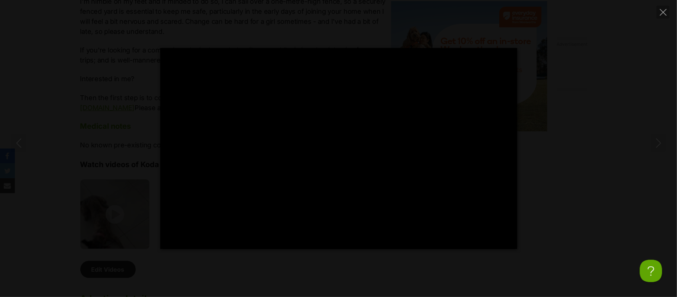
type input "100"
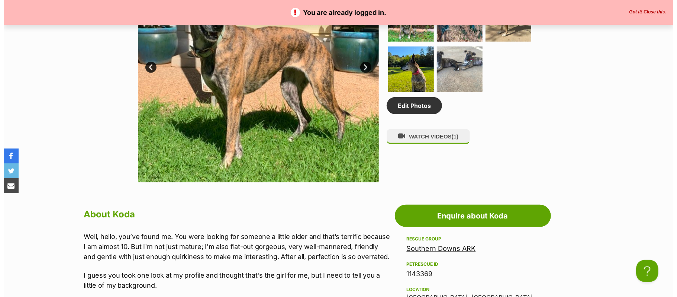
scroll to position [496, 0]
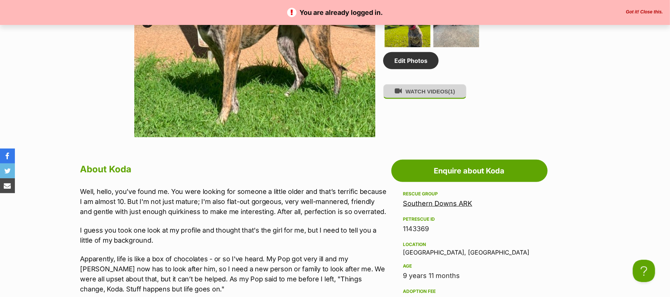
click at [434, 99] on button "WATCH VIDEOS (1)" at bounding box center [424, 91] width 83 height 15
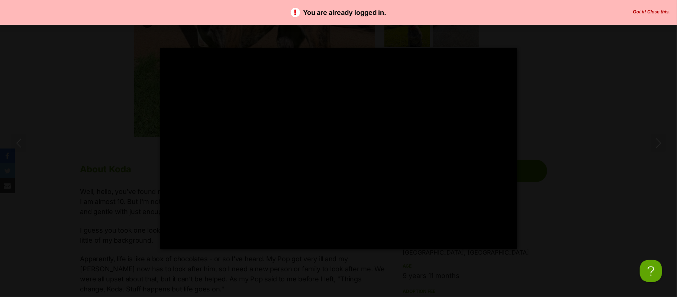
type input "7.08"
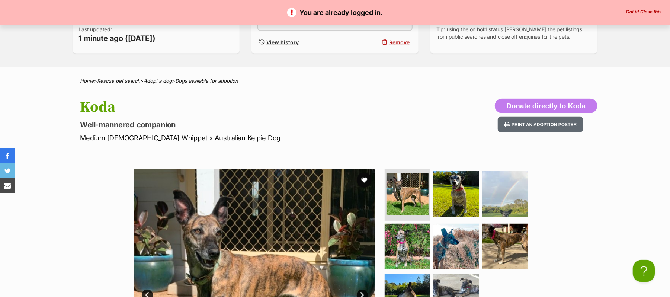
scroll to position [149, 0]
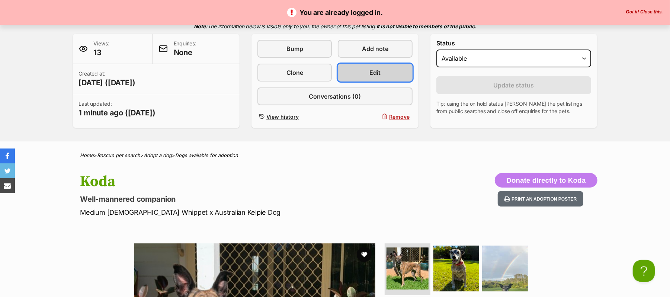
click at [367, 81] on link "Edit" at bounding box center [375, 73] width 74 height 18
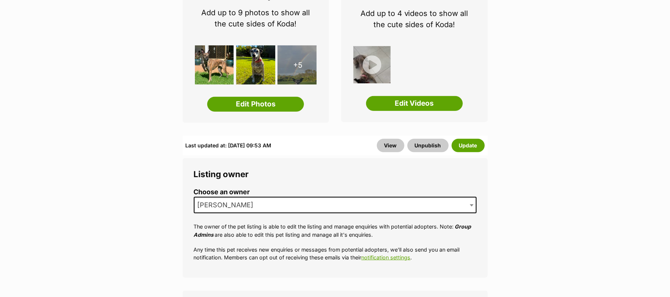
scroll to position [149, 0]
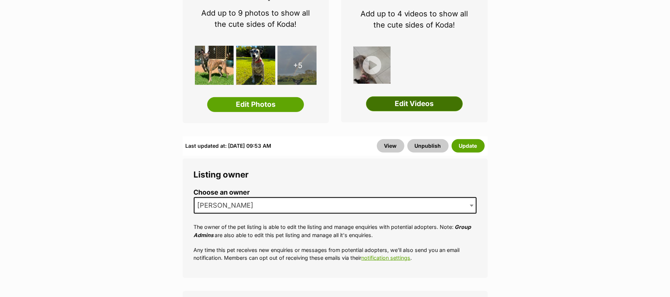
click at [414, 111] on link "Edit Videos" at bounding box center [414, 103] width 97 height 15
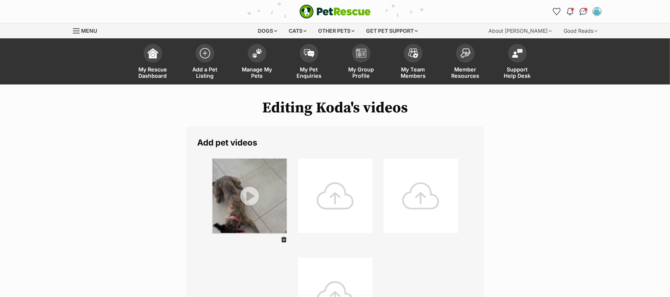
click at [334, 203] on div at bounding box center [335, 195] width 74 height 74
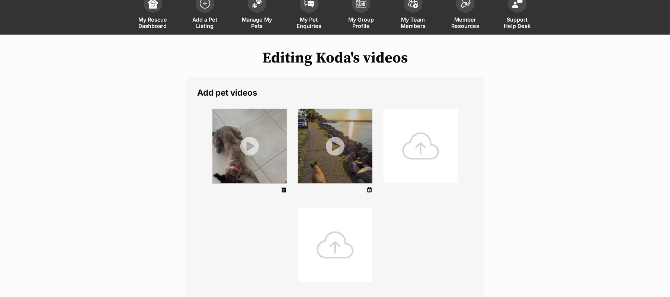
scroll to position [49, 0]
click at [425, 157] on div at bounding box center [420, 146] width 74 height 74
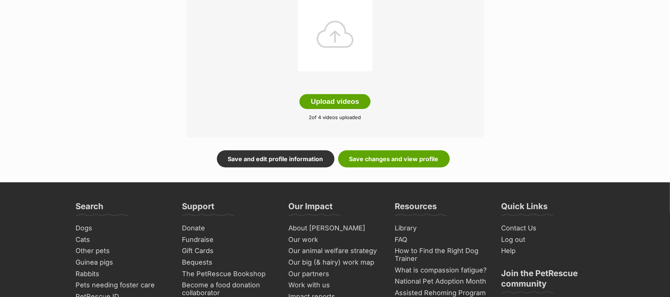
scroll to position [198, 0]
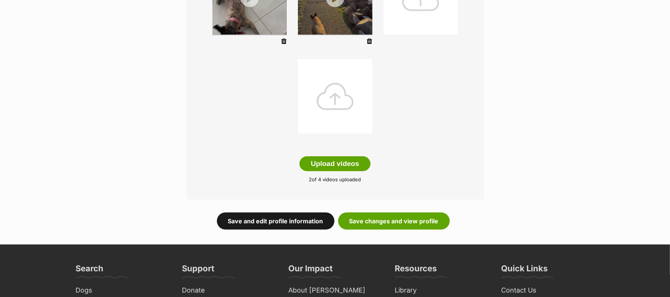
click at [263, 229] on link "Save and edit profile information" at bounding box center [276, 220] width 118 height 17
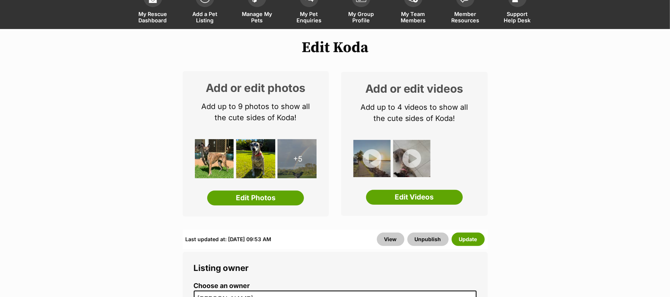
scroll to position [49, 0]
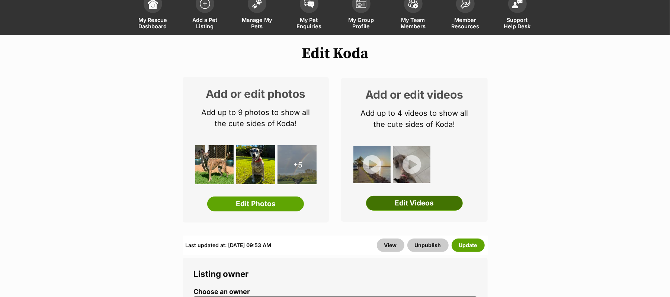
click at [432, 210] on link "Edit Videos" at bounding box center [414, 203] width 97 height 15
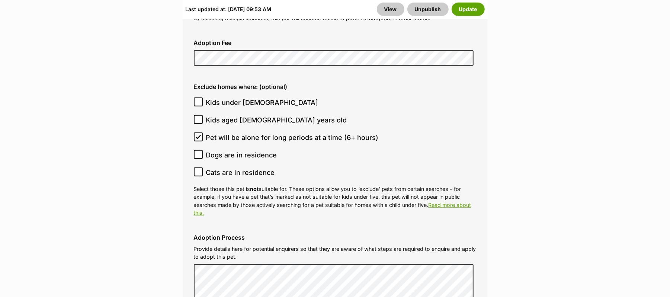
scroll to position [2479, 0]
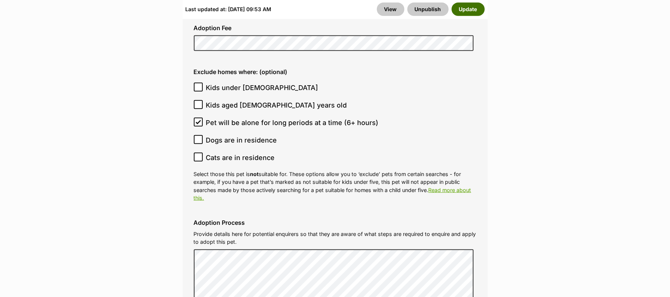
click at [463, 15] on button "Update" at bounding box center [467, 9] width 33 height 13
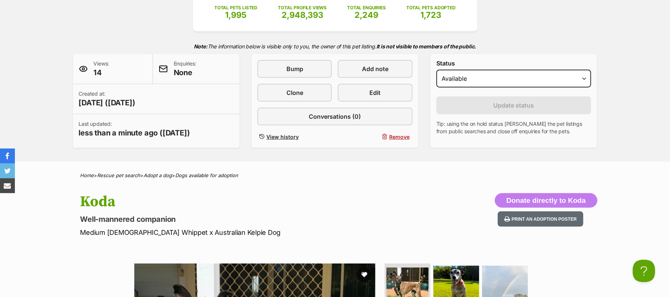
scroll to position [99, 0]
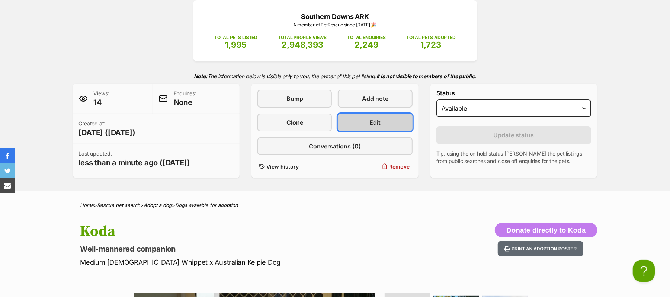
click at [375, 127] on span "Edit" at bounding box center [375, 122] width 11 height 9
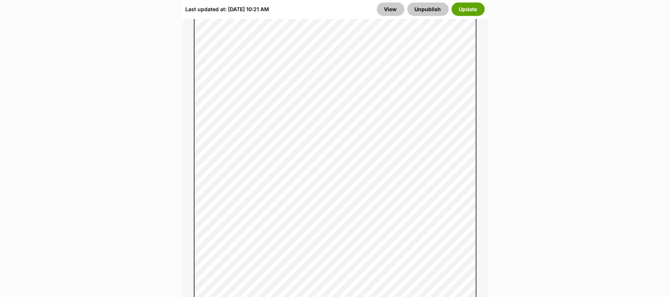
scroll to position [198, 0]
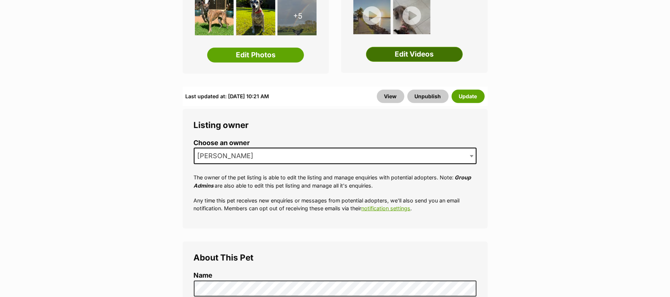
click at [411, 62] on link "Edit Videos" at bounding box center [414, 54] width 97 height 15
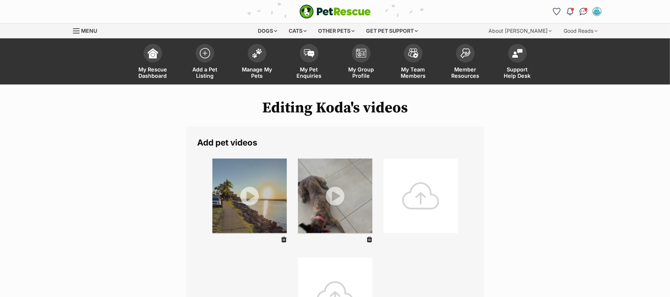
click at [424, 207] on div at bounding box center [420, 195] width 74 height 74
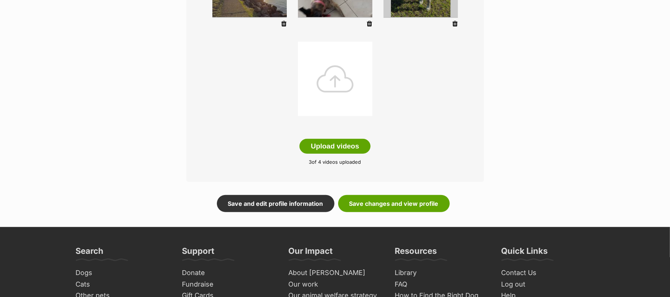
scroll to position [248, 0]
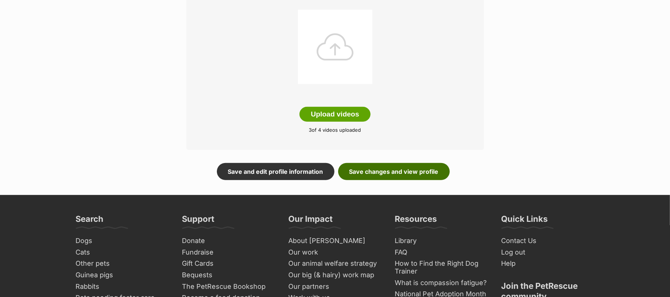
click at [390, 180] on link "Save changes and view profile" at bounding box center [394, 171] width 112 height 17
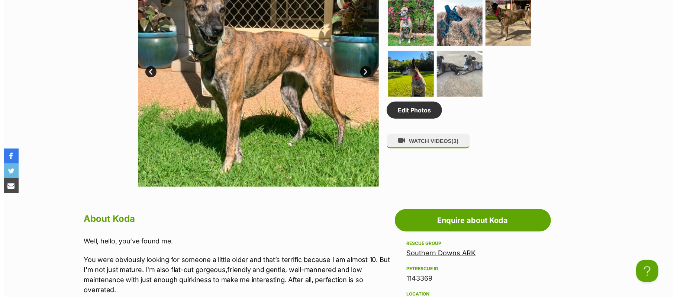
scroll to position [496, 0]
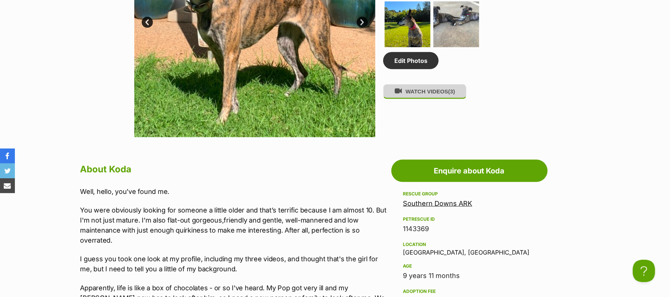
click at [433, 99] on button "WATCH VIDEOS (3)" at bounding box center [424, 91] width 83 height 15
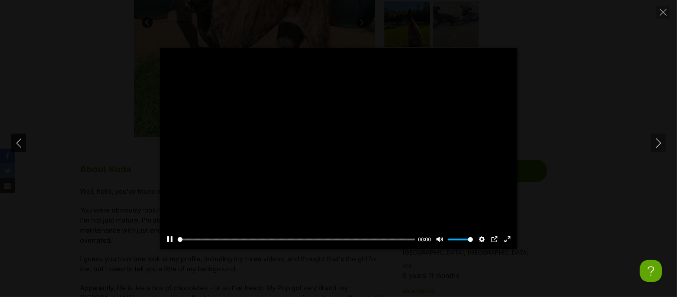
click at [18, 140] on icon "Previous" at bounding box center [18, 142] width 9 height 9
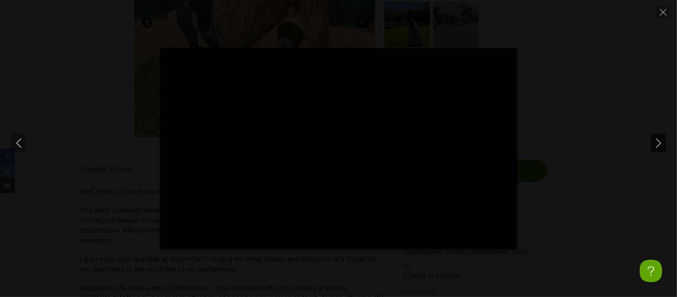
click at [658, 143] on icon "Next" at bounding box center [658, 142] width 9 height 9
type input "2.81"
click at [658, 143] on icon "Next" at bounding box center [658, 142] width 9 height 9
type input "27.07"
type input "100"
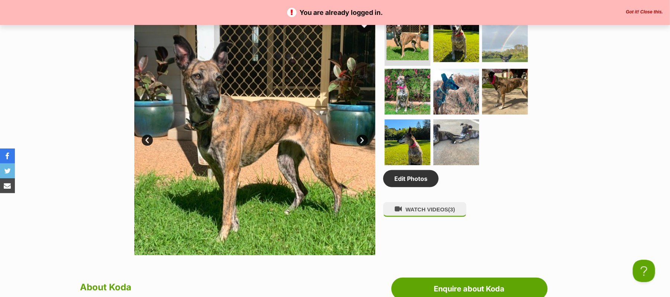
scroll to position [396, 0]
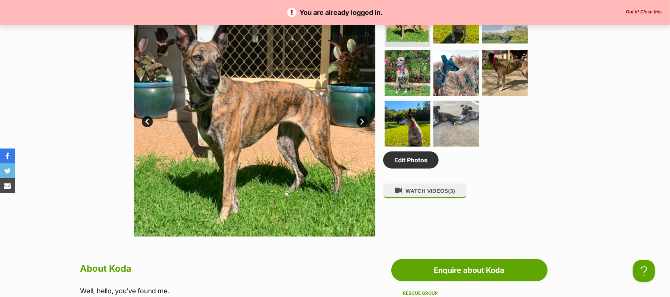
click at [362, 127] on link "Next" at bounding box center [362, 121] width 11 height 11
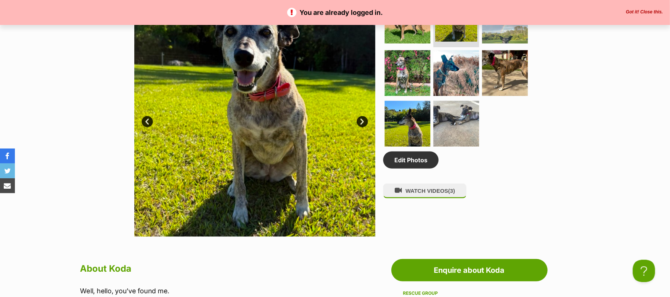
click at [362, 127] on link "Next" at bounding box center [362, 121] width 11 height 11
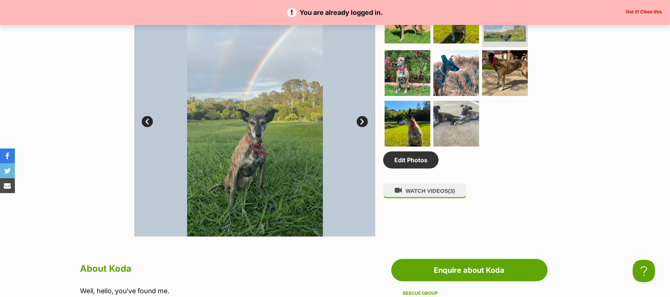
click at [362, 127] on link "Next" at bounding box center [362, 121] width 11 height 11
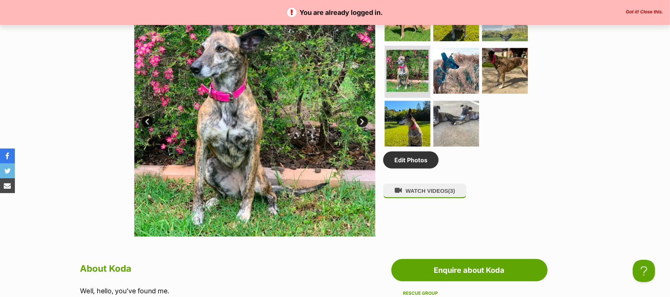
click at [362, 127] on link "Next" at bounding box center [362, 121] width 11 height 11
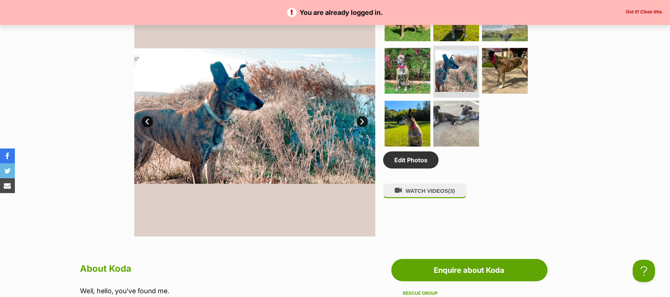
click at [362, 127] on link "Next" at bounding box center [362, 121] width 11 height 11
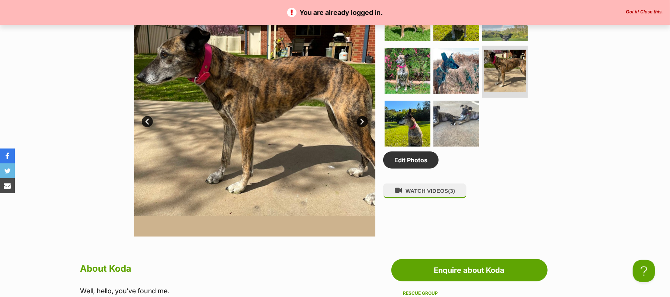
click at [362, 127] on link "Next" at bounding box center [362, 121] width 11 height 11
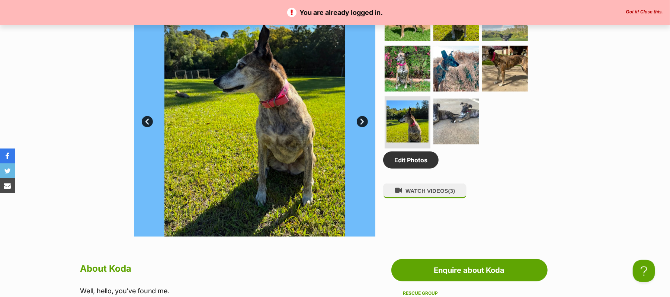
click at [362, 127] on link "Next" at bounding box center [362, 121] width 11 height 11
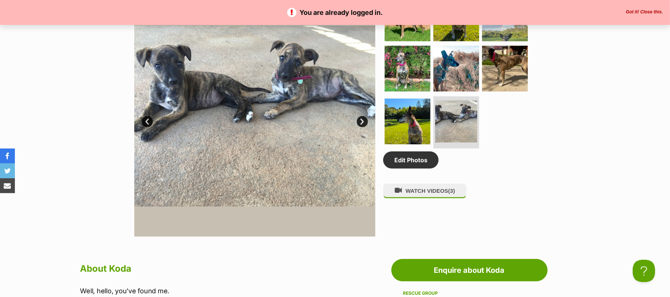
click at [362, 127] on link "Next" at bounding box center [362, 121] width 11 height 11
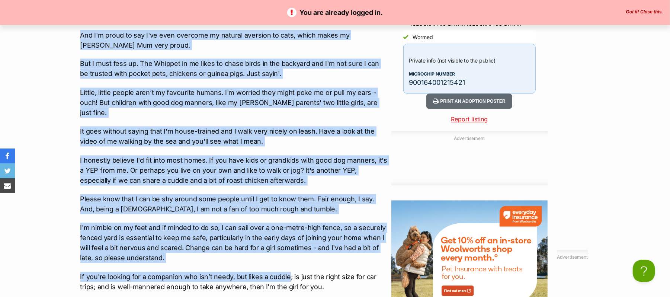
scroll to position [950, 0]
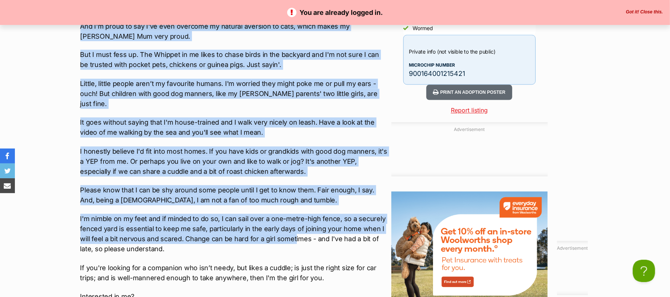
drag, startPoint x: 81, startPoint y: 84, endPoint x: 286, endPoint y: 258, distance: 269.6
click at [292, 261] on div "Well, hello, you’ve found me. You were obviously looking for someone a little o…" at bounding box center [233, 31] width 307 height 598
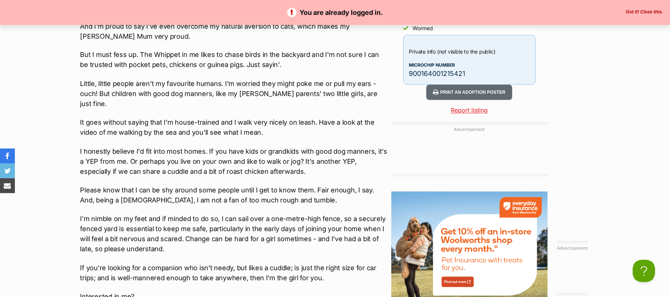
drag, startPoint x: 642, startPoint y: 142, endPoint x: 632, endPoint y: 142, distance: 9.7
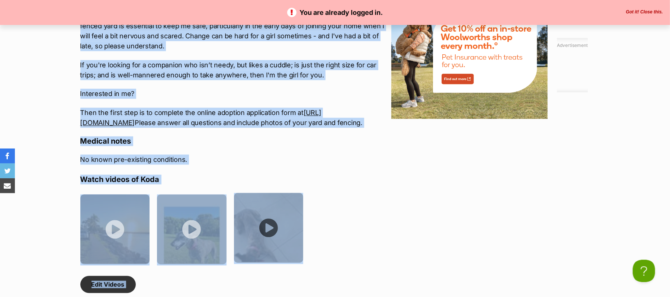
scroll to position [1216, 0]
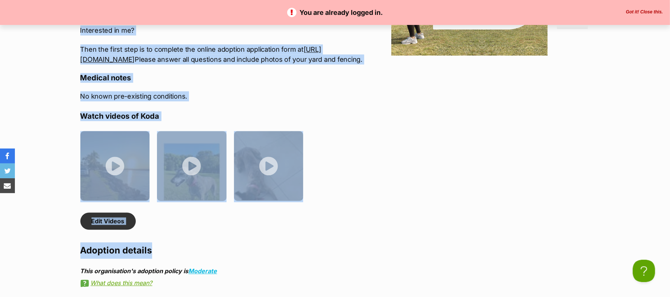
drag, startPoint x: 81, startPoint y: 78, endPoint x: 169, endPoint y: 93, distance: 89.4
copy div "Lore, ipsum, dol’si ametc ad. Eli sedd eiusmodte incidid utl etdolor m aliqua e…"
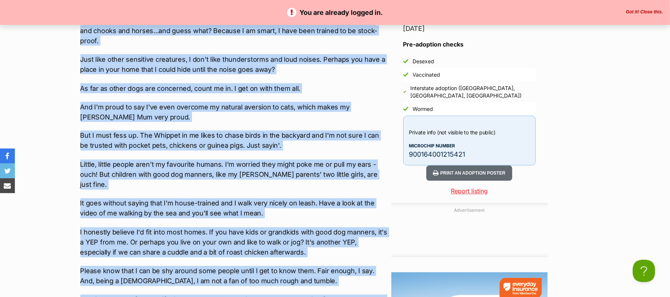
scroll to position [522, 0]
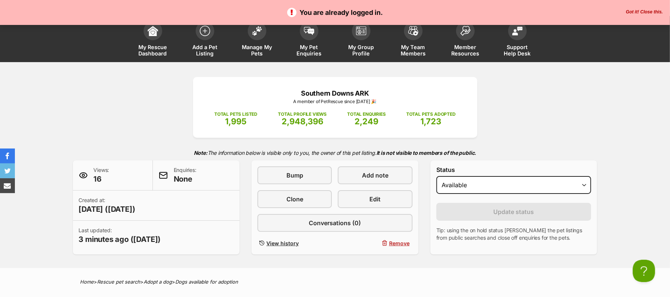
scroll to position [0, 0]
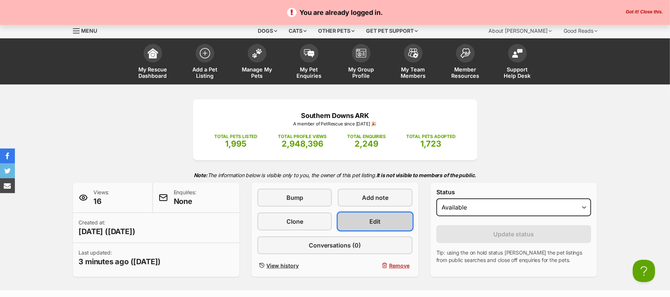
click at [383, 230] on link "Edit" at bounding box center [375, 221] width 74 height 18
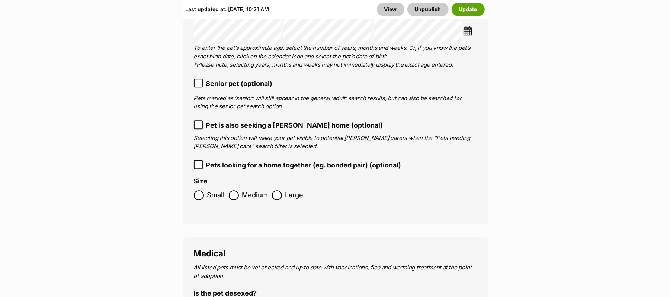
scroll to position [1636, 0]
